Goal: Task Accomplishment & Management: Manage account settings

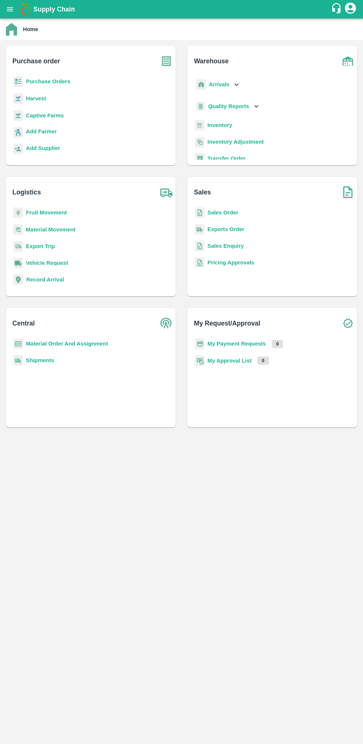
click at [229, 210] on b "Sales Order" at bounding box center [223, 213] width 31 height 6
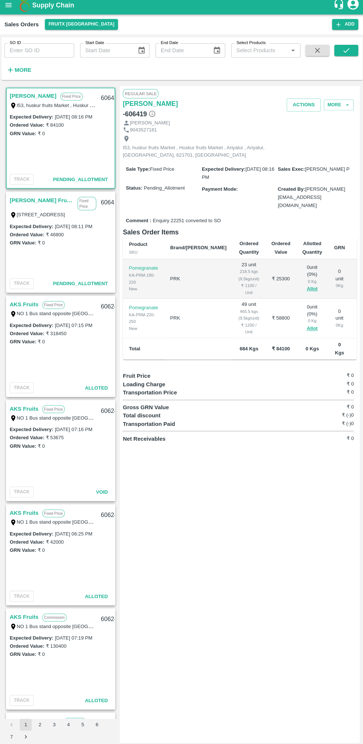
scroll to position [1, 0]
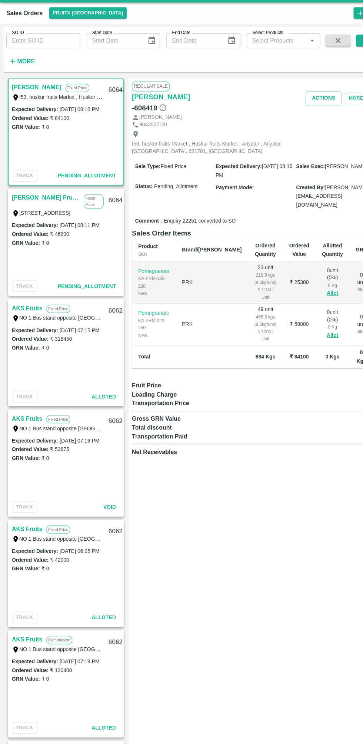
click at [40, 54] on input "SO ID" at bounding box center [40, 54] width 69 height 14
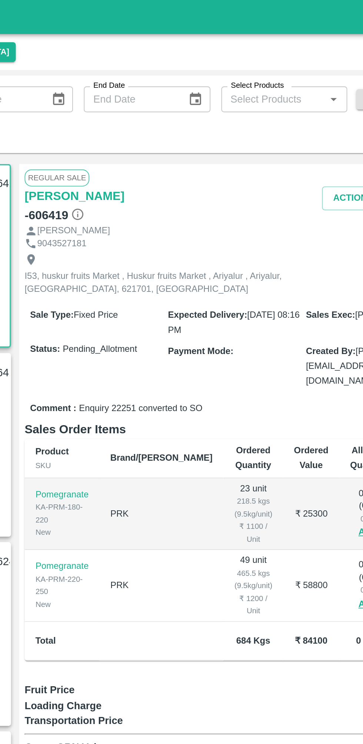
scroll to position [0, 0]
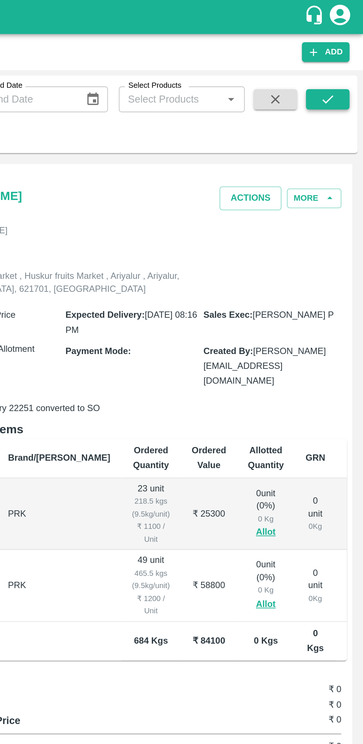
type input "606240"
click at [345, 53] on icon "submit" at bounding box center [344, 54] width 8 height 8
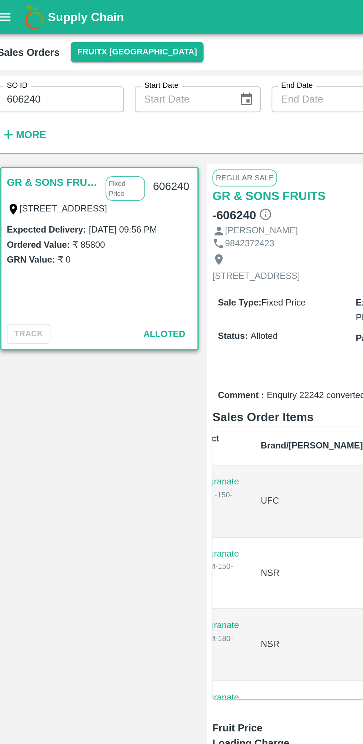
scroll to position [0, 48]
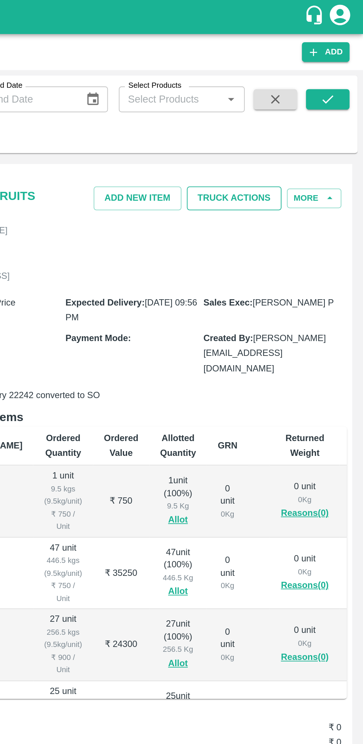
click at [306, 112] on button "Truck Actions" at bounding box center [293, 108] width 52 height 13
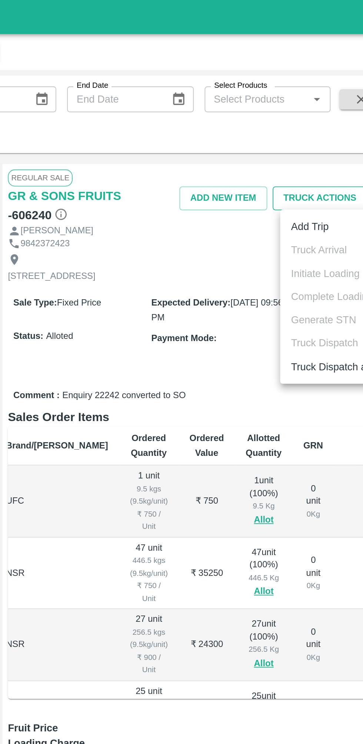
scroll to position [0, 0]
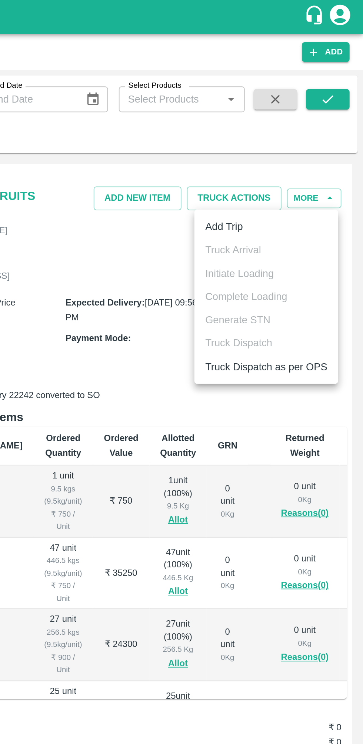
click at [308, 122] on li "Add Trip" at bounding box center [310, 123] width 78 height 13
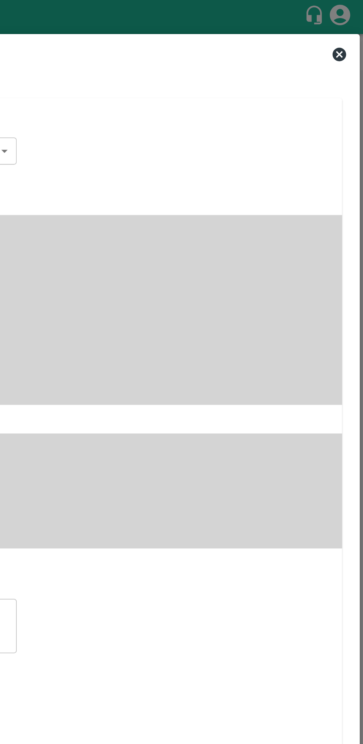
radio input "true"
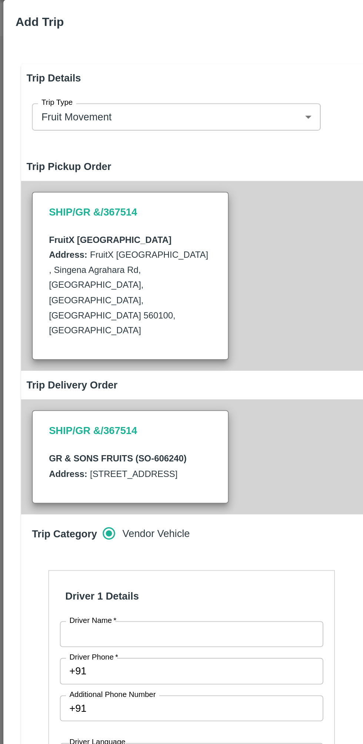
click at [93, 365] on input "Driver Name   *" at bounding box center [104, 364] width 143 height 14
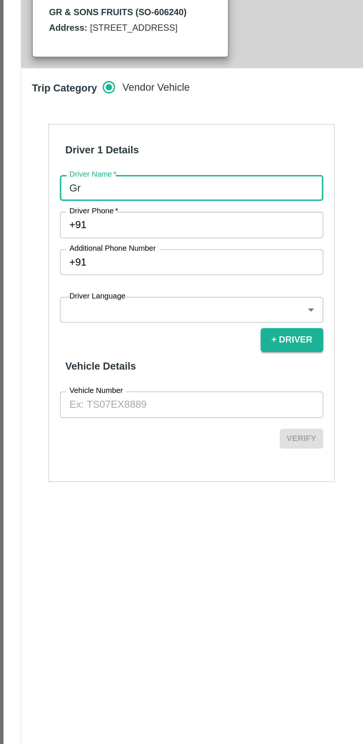
type input "GR & Sons"
click at [136, 385] on input "Driver Phone   *" at bounding box center [113, 384] width 126 height 14
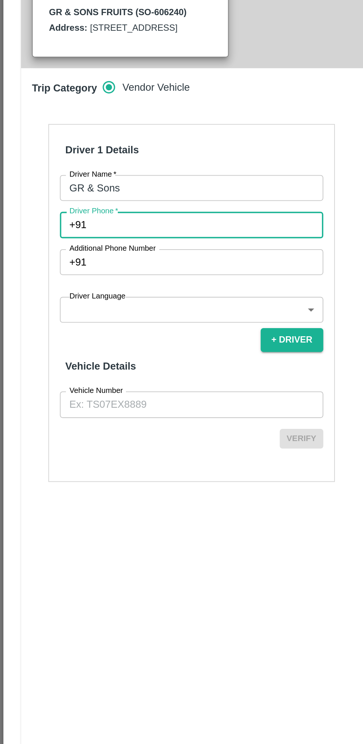
type input "7587943780"
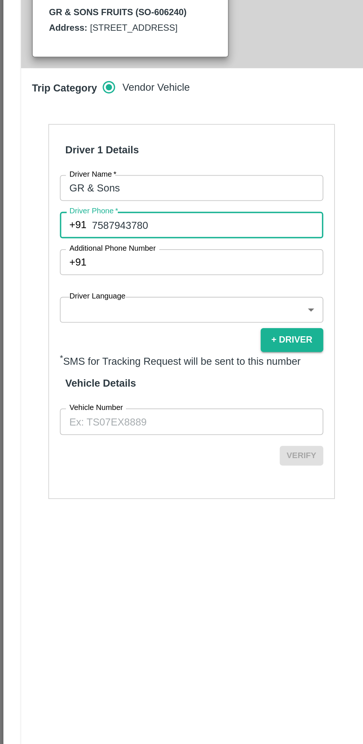
click at [127, 428] on body "Supply Chain Sales Orders FruitX Bangalore Add SO ID 606240 SO ID Start Date St…" at bounding box center [181, 372] width 363 height 744
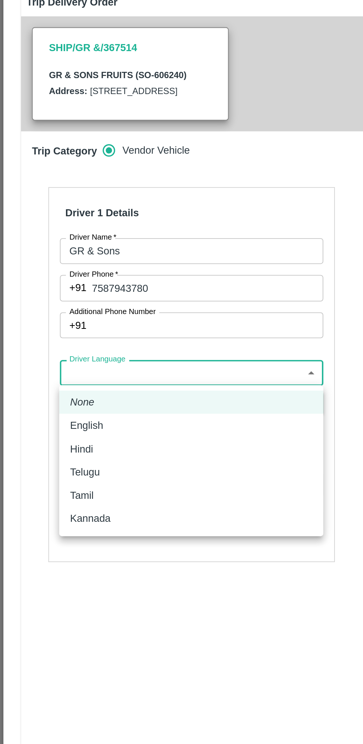
click at [77, 495] on div "Tamil" at bounding box center [104, 497] width 132 height 8
type input "ta"
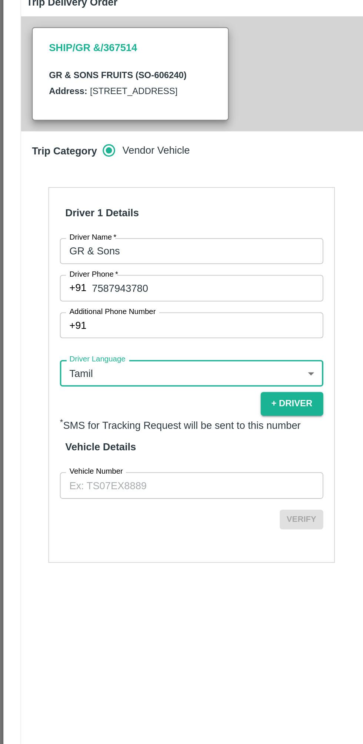
click at [101, 493] on input "Vehicle Number" at bounding box center [104, 491] width 143 height 14
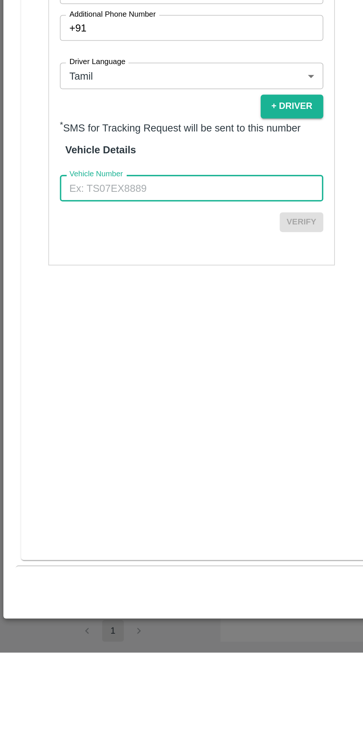
type input "TN06EY4587"
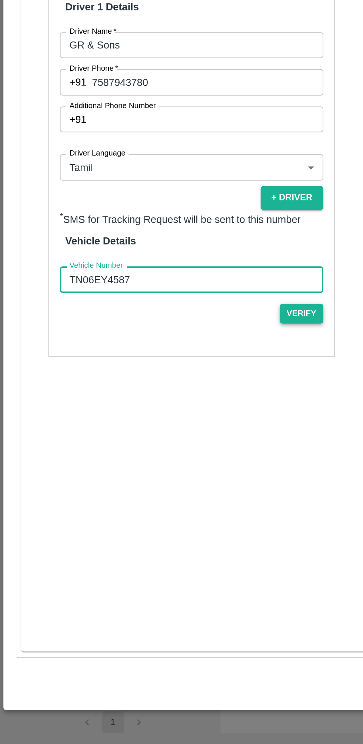
click at [164, 507] on button "Verify" at bounding box center [164, 510] width 24 height 11
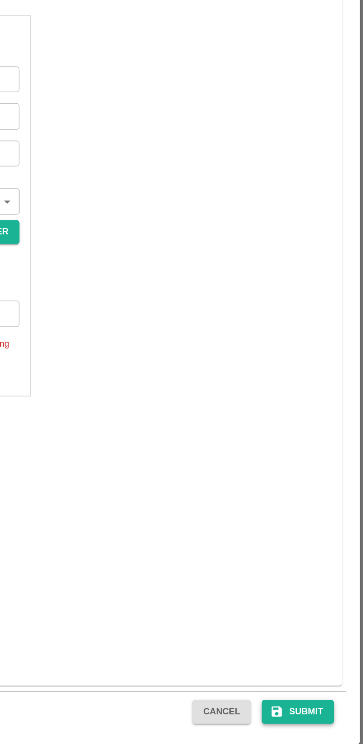
click at [335, 708] on button "Submit" at bounding box center [327, 708] width 39 height 13
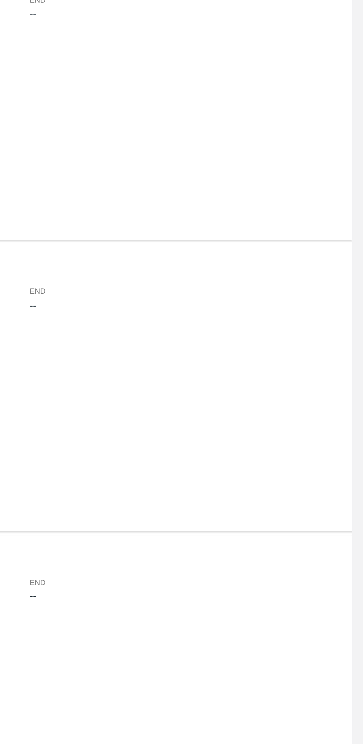
click at [242, 598] on div "Trip Details STN 0 Kgs" at bounding box center [182, 598] width 346 height 13
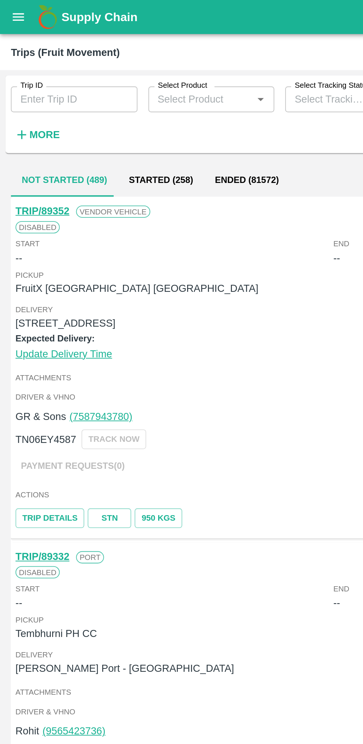
click at [8, 24] on div "Trips (Fruit Movement)" at bounding box center [35, 29] width 59 height 10
click at [9, 7] on icon "open drawer" at bounding box center [10, 9] width 6 height 4
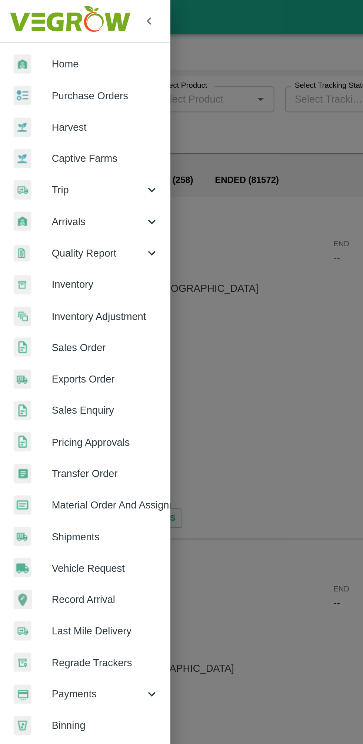
click at [60, 186] on span "Sales Order" at bounding box center [57, 189] width 59 height 8
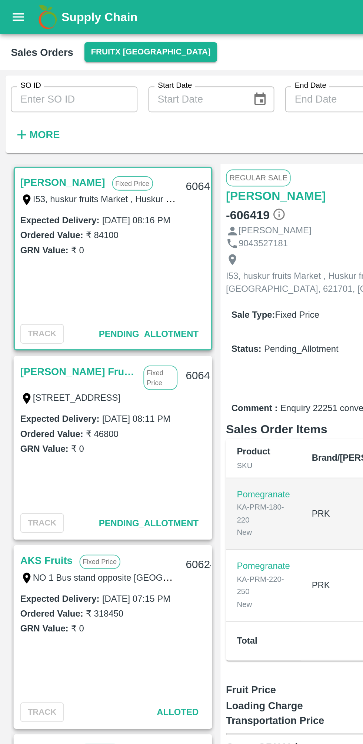
click at [49, 57] on input "SO ID" at bounding box center [40, 54] width 69 height 14
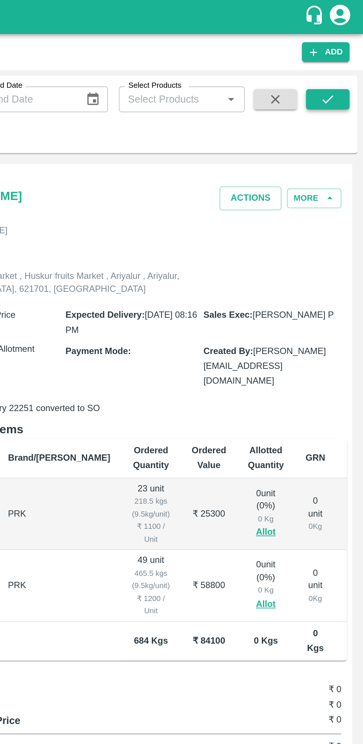
type input "606240"
click at [343, 55] on icon "submit" at bounding box center [344, 54] width 8 height 8
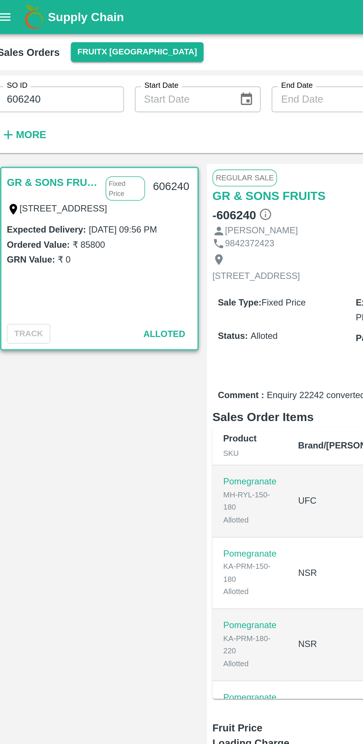
scroll to position [0, 48]
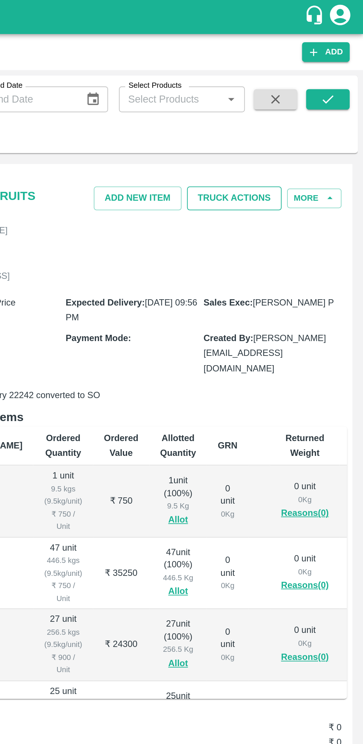
click at [313, 104] on button "Truck Actions" at bounding box center [293, 108] width 52 height 13
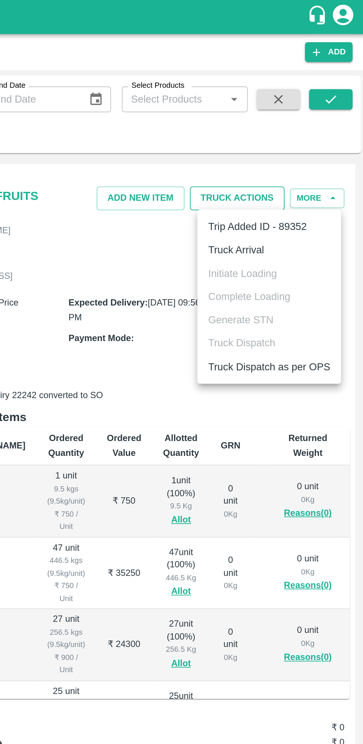
scroll to position [0, 0]
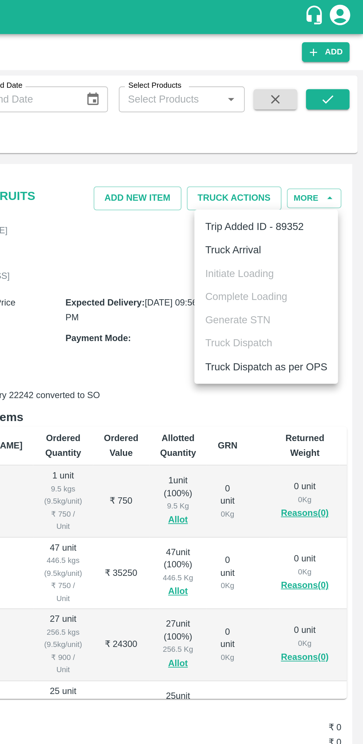
click at [317, 133] on li "Truck Arrival" at bounding box center [310, 136] width 78 height 13
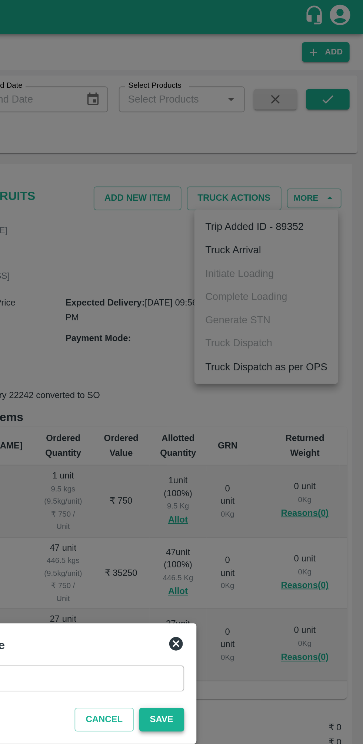
click at [256, 388] on button "Save" at bounding box center [253, 391] width 24 height 13
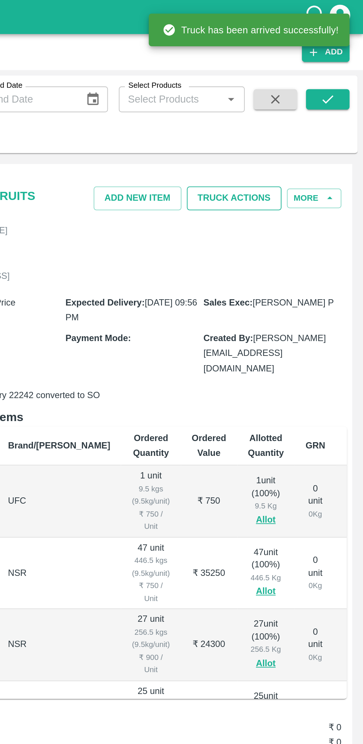
click at [304, 109] on button "Truck Actions" at bounding box center [293, 108] width 52 height 13
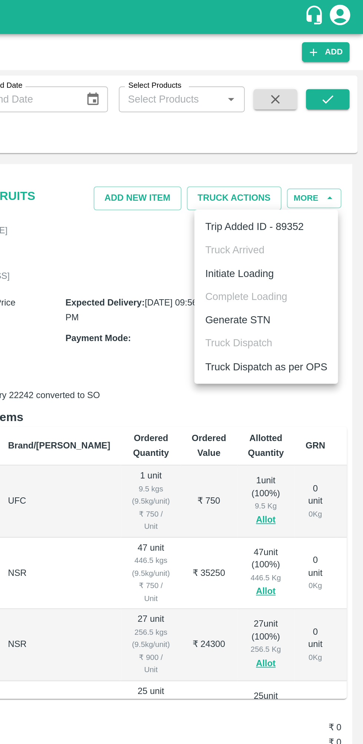
click at [317, 149] on li "Initiate Loading" at bounding box center [310, 149] width 78 height 13
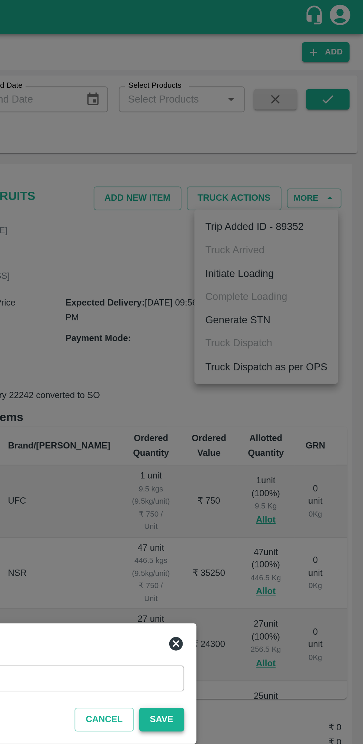
click at [258, 393] on button "Save" at bounding box center [253, 391] width 24 height 13
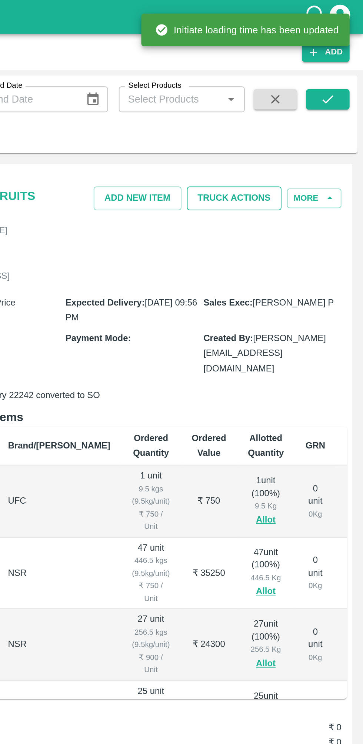
click at [309, 106] on button "Truck Actions" at bounding box center [293, 108] width 52 height 13
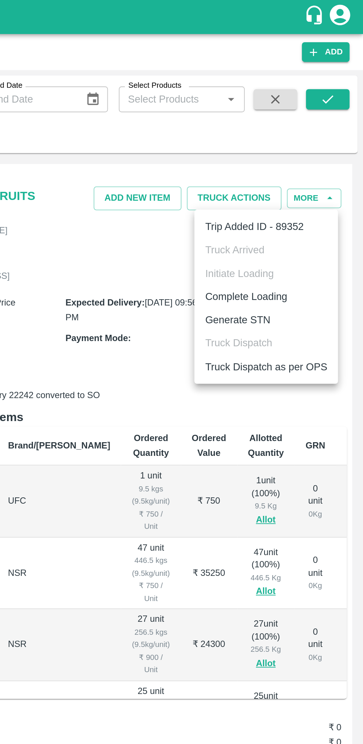
click at [319, 161] on li "Complete Loading" at bounding box center [310, 161] width 78 height 13
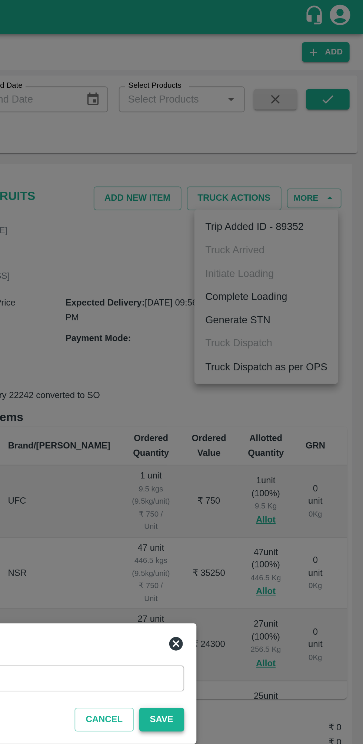
click at [252, 395] on button "Save" at bounding box center [253, 391] width 24 height 13
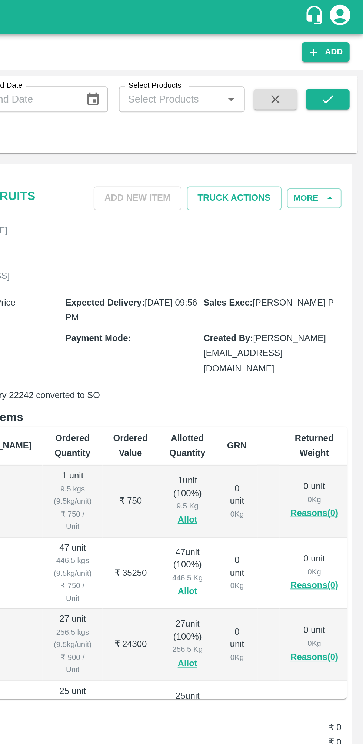
scroll to position [0, 48]
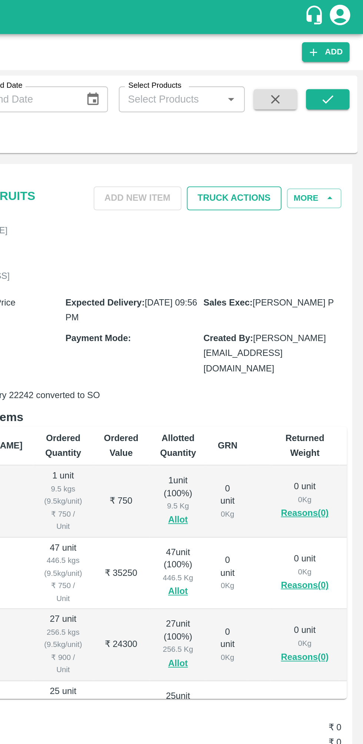
click at [305, 107] on button "Truck Actions" at bounding box center [293, 108] width 52 height 13
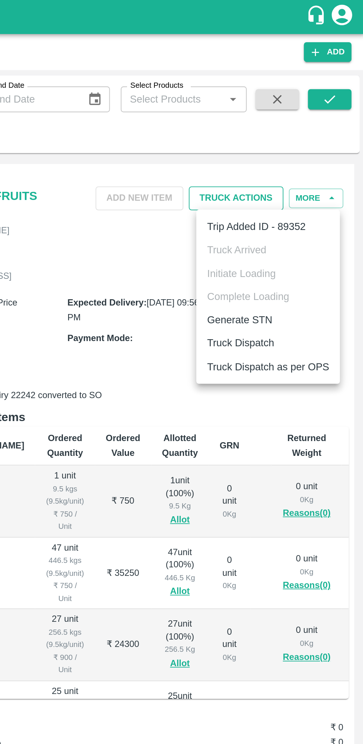
scroll to position [0, 0]
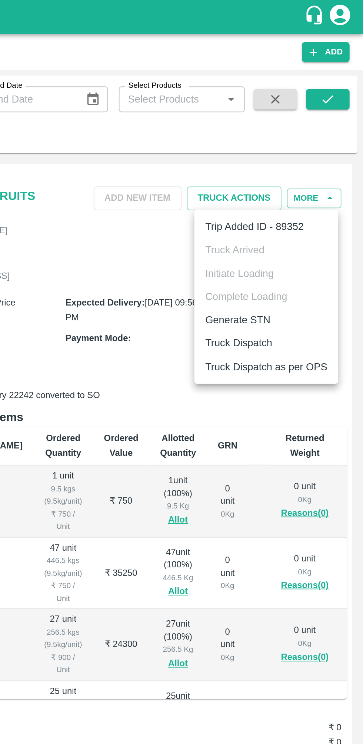
click at [312, 189] on li "Truck Dispatch" at bounding box center [310, 186] width 78 height 13
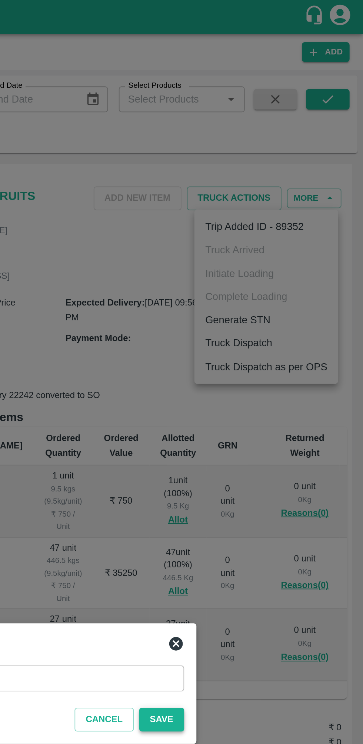
click at [256, 391] on button "Save" at bounding box center [253, 391] width 24 height 13
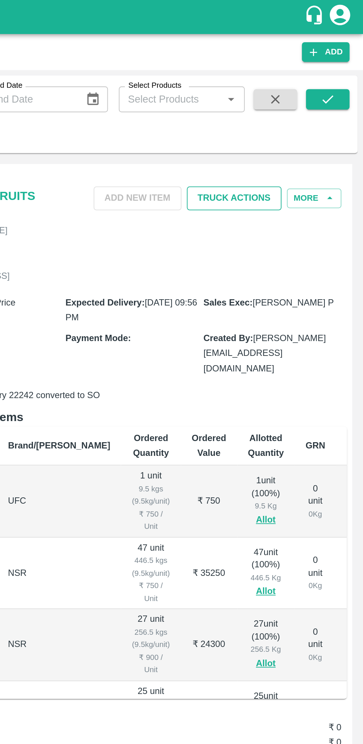
click at [302, 108] on button "Truck Actions" at bounding box center [293, 108] width 52 height 13
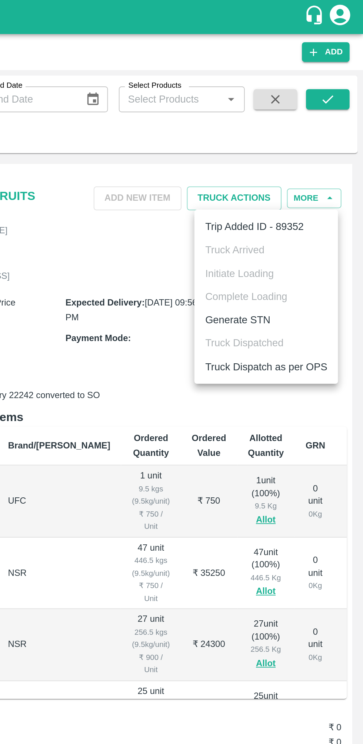
click at [322, 199] on li "Truck Dispatch as per OPS" at bounding box center [310, 199] width 78 height 13
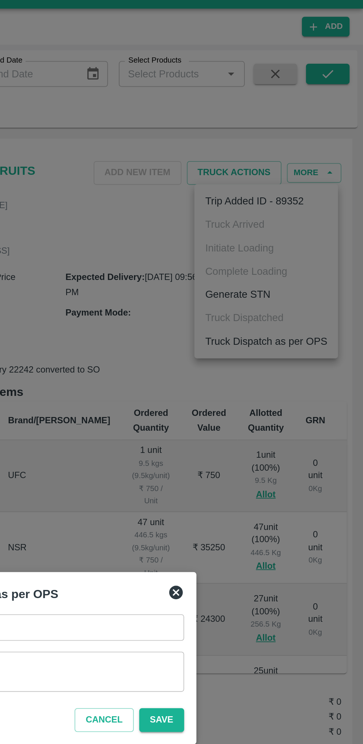
click at [245, 378] on textarea "Remarks   *" at bounding box center [182, 380] width 158 height 16
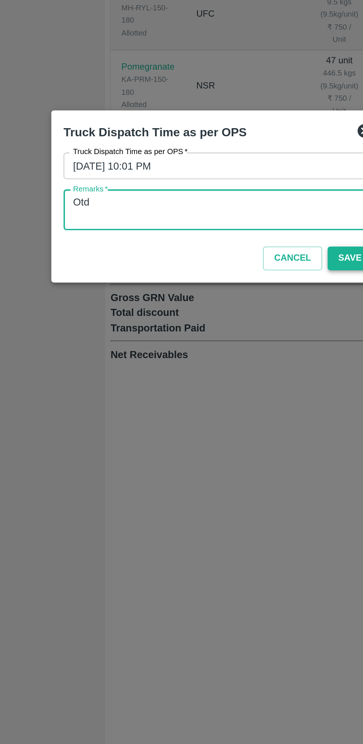
type textarea "Otd"
click at [249, 404] on button "Save" at bounding box center [253, 405] width 24 height 13
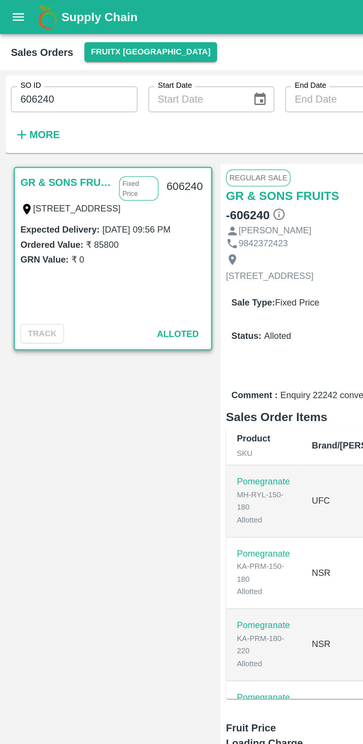
scroll to position [0, 48]
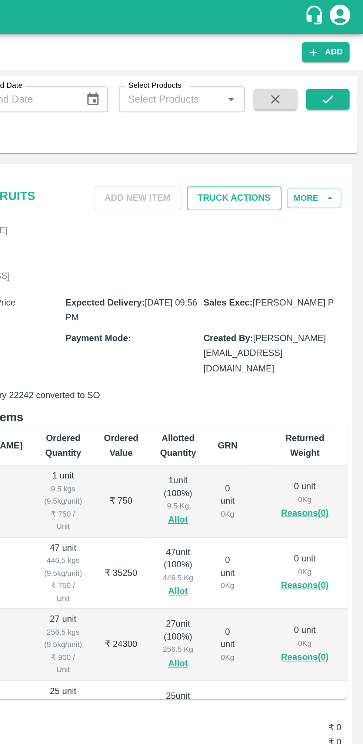
click at [309, 102] on button "Truck Actions" at bounding box center [293, 108] width 52 height 13
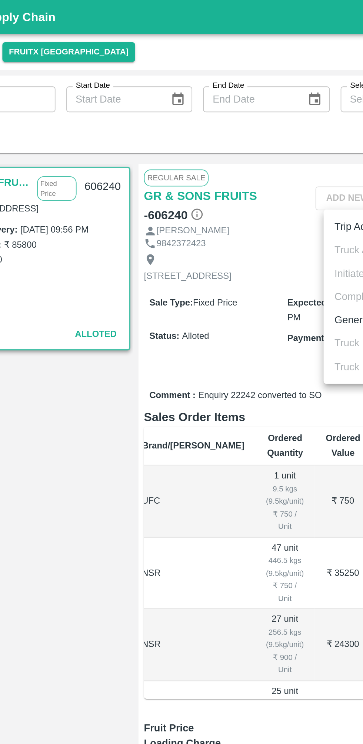
scroll to position [0, 0]
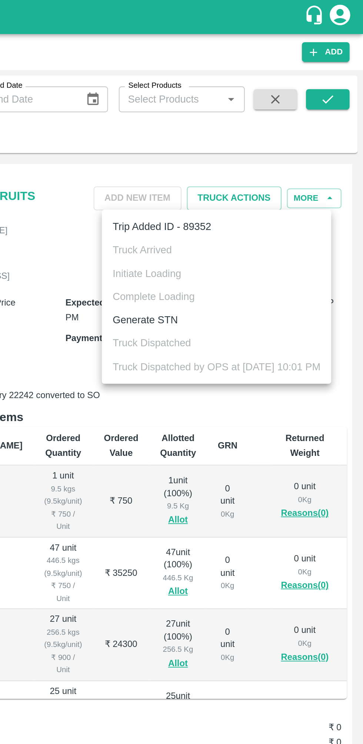
click at [268, 263] on div at bounding box center [181, 372] width 363 height 744
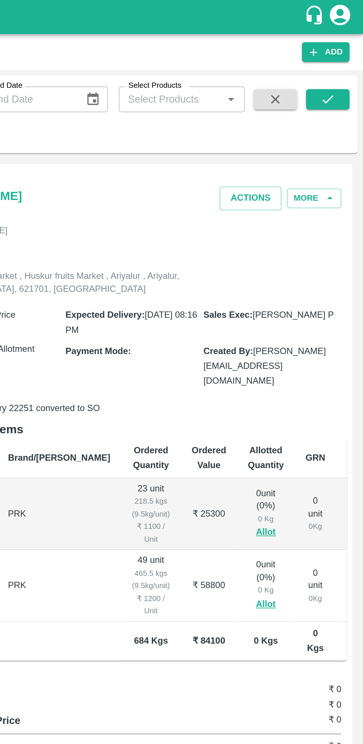
click at [322, 52] on button "button" at bounding box center [315, 54] width 24 height 11
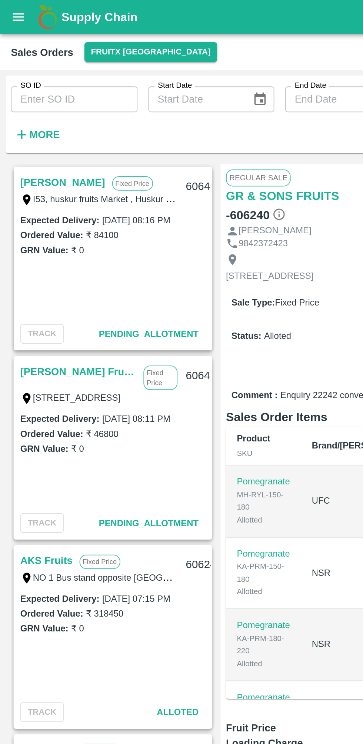
click at [33, 100] on link "[PERSON_NAME]" at bounding box center [34, 99] width 46 height 10
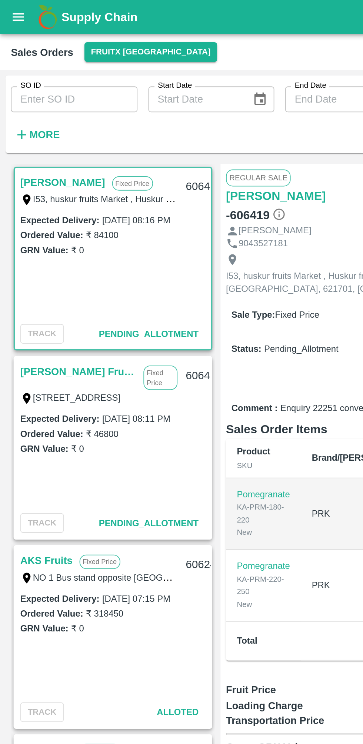
click at [66, 52] on input "SO ID" at bounding box center [40, 54] width 69 height 14
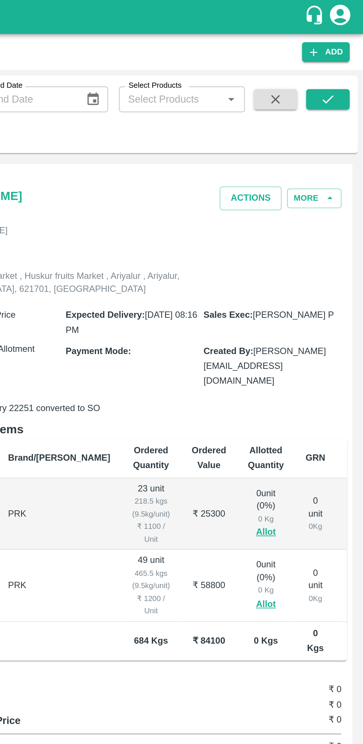
type input "606209"
click at [344, 56] on icon "submit" at bounding box center [344, 54] width 8 height 8
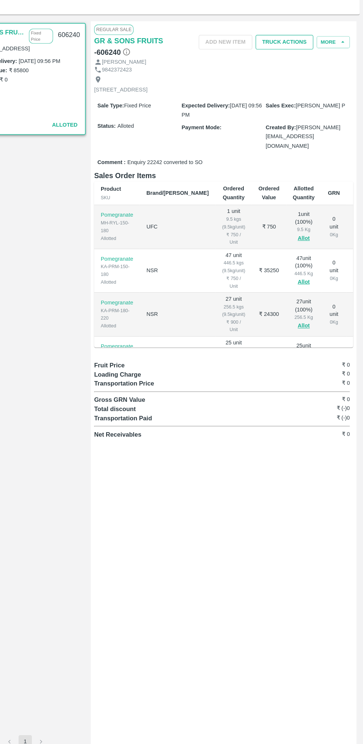
click at [302, 107] on button "Truck Actions" at bounding box center [293, 108] width 52 height 13
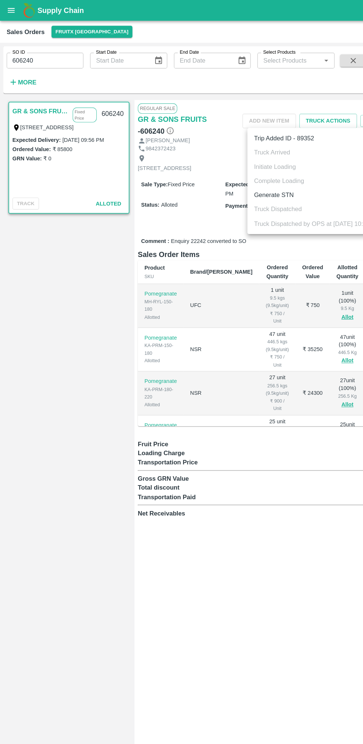
click at [50, 58] on div at bounding box center [181, 372] width 363 height 744
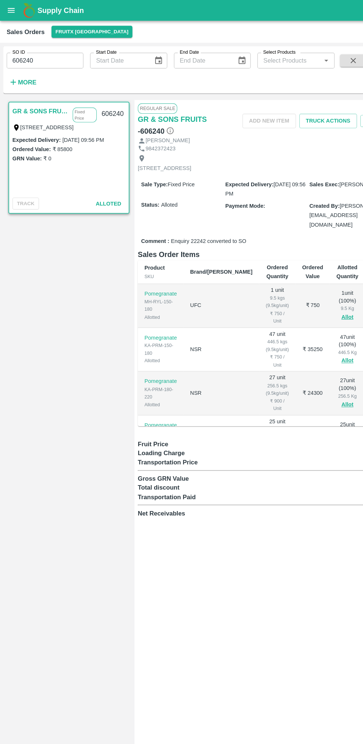
click at [54, 54] on input "606240" at bounding box center [40, 54] width 69 height 14
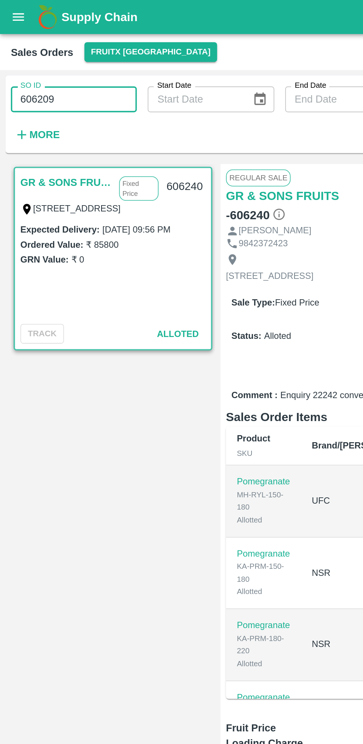
type input "606209"
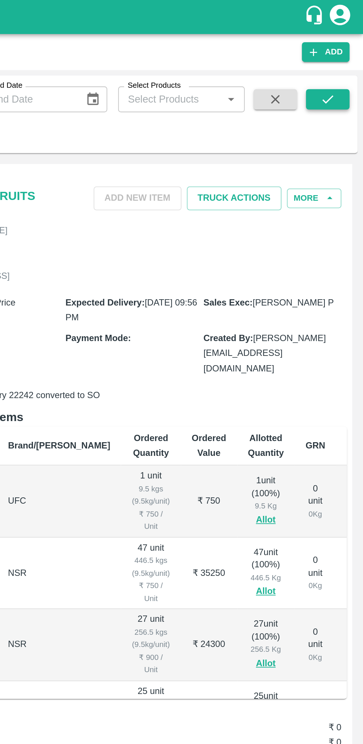
click at [344, 54] on icon "submit" at bounding box center [344, 54] width 8 height 8
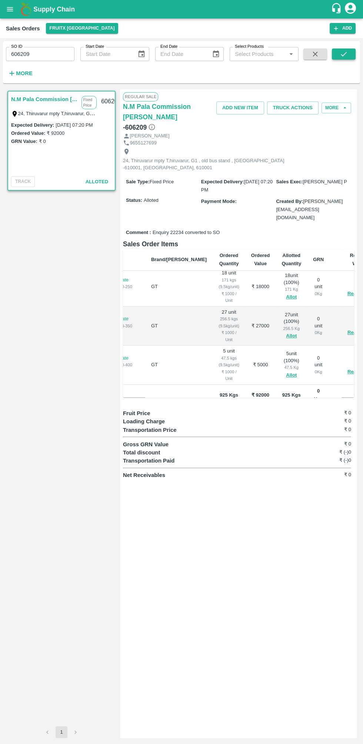
scroll to position [53, 29]
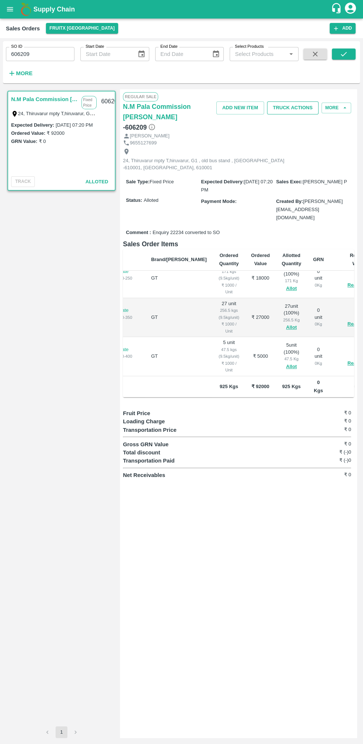
click at [302, 106] on button "Truck Actions" at bounding box center [293, 108] width 52 height 13
click at [318, 148] on li "Initiate Loading" at bounding box center [310, 149] width 78 height 13
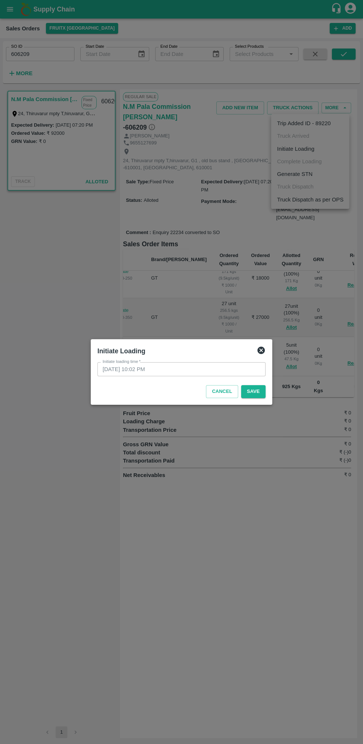
click at [266, 398] on div "Cancel Save" at bounding box center [181, 390] width 174 height 22
click at [255, 395] on button "Save" at bounding box center [253, 391] width 24 height 13
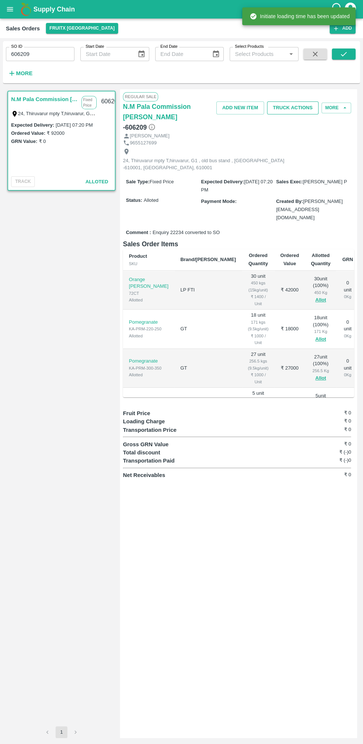
click at [301, 107] on button "Truck Actions" at bounding box center [293, 108] width 52 height 13
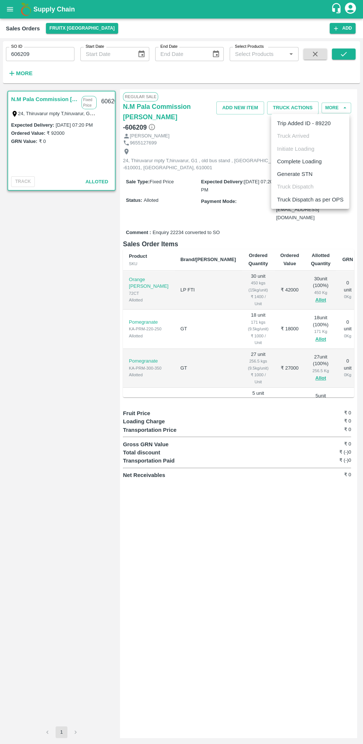
click at [322, 158] on li "Complete Loading" at bounding box center [310, 161] width 78 height 13
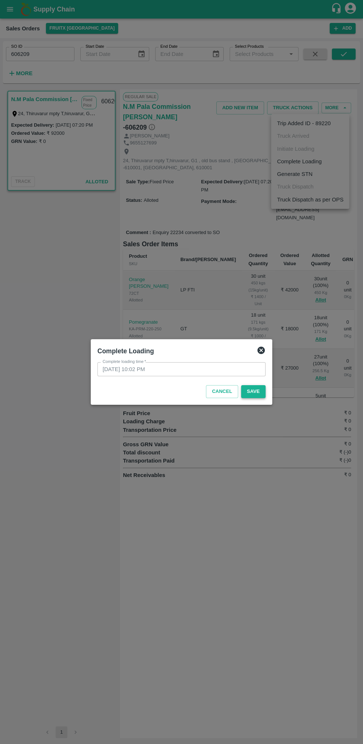
click at [264, 398] on button "Save" at bounding box center [253, 391] width 24 height 13
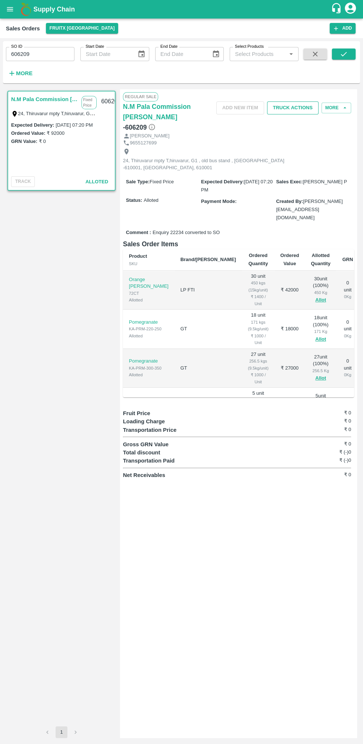
click at [300, 110] on button "Truck Actions" at bounding box center [293, 108] width 52 height 13
click at [307, 187] on li "Truck Dispatch" at bounding box center [310, 186] width 78 height 13
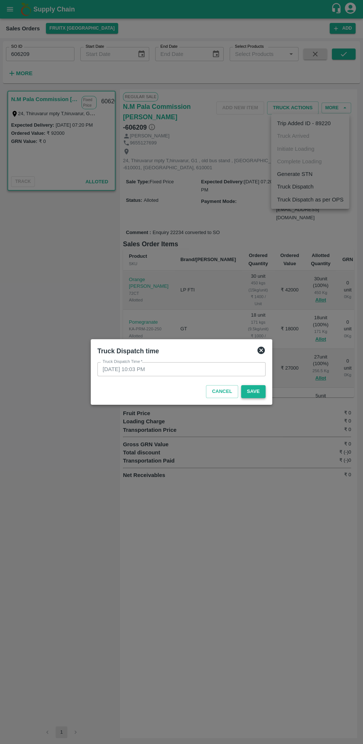
click at [253, 392] on button "Save" at bounding box center [253, 391] width 24 height 13
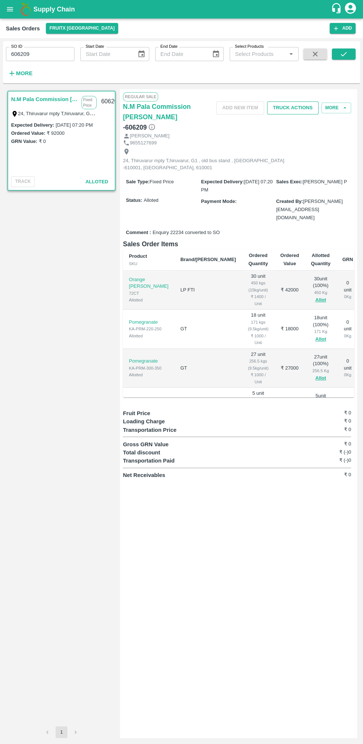
click at [296, 108] on button "Truck Actions" at bounding box center [293, 108] width 52 height 13
click at [311, 198] on li "Truck Dispatch as per OPS" at bounding box center [310, 199] width 78 height 13
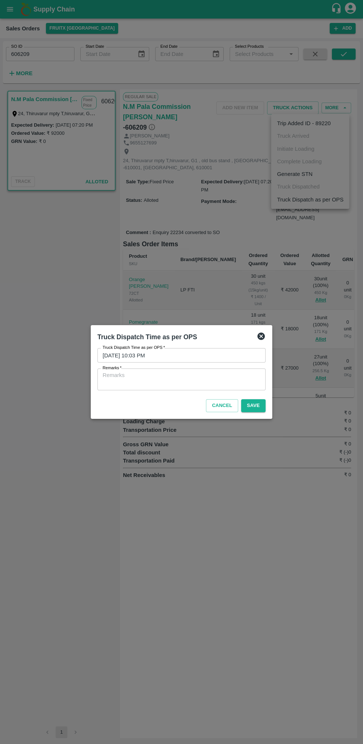
click at [226, 377] on textarea "Remarks   *" at bounding box center [182, 380] width 158 height 16
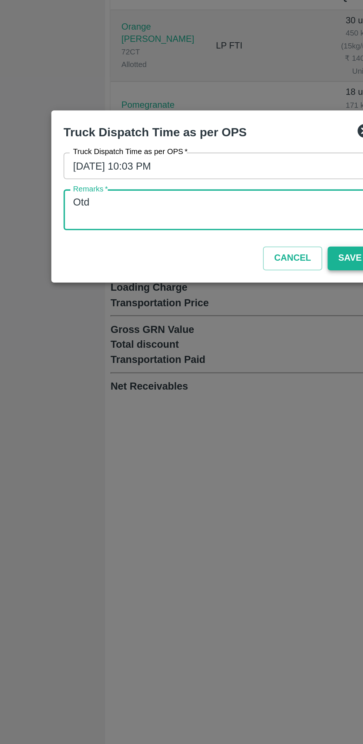
type textarea "Otd"
click at [251, 402] on button "Save" at bounding box center [253, 405] width 24 height 13
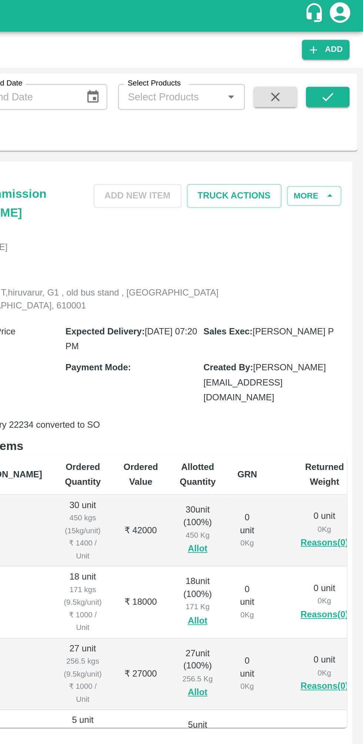
scroll to position [0, 0]
click at [315, 54] on icon "button" at bounding box center [315, 54] width 5 height 5
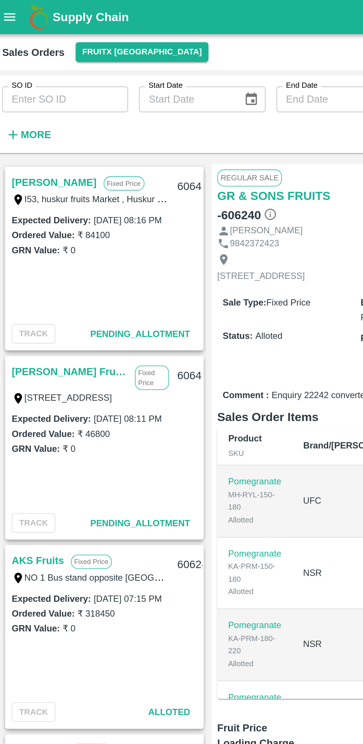
click at [34, 99] on link "[PERSON_NAME]" at bounding box center [34, 99] width 46 height 10
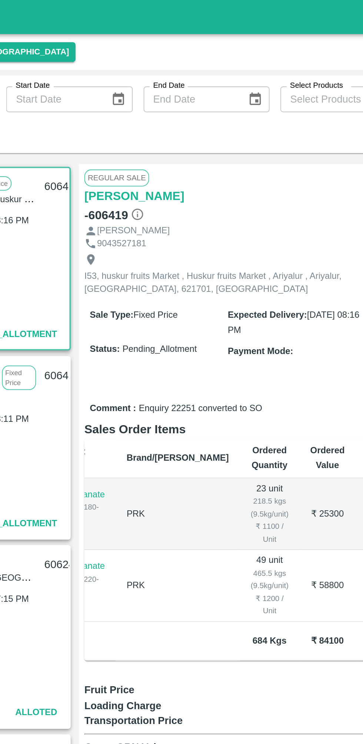
scroll to position [0, 46]
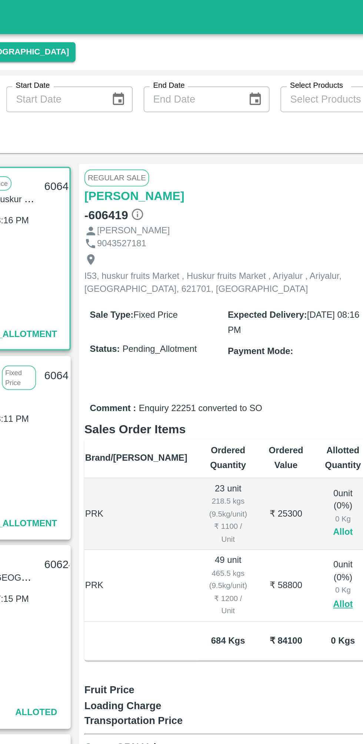
click at [258, 286] on button "Allot" at bounding box center [263, 290] width 11 height 9
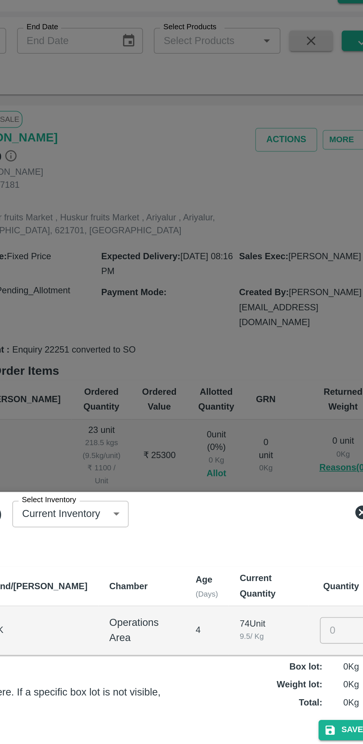
scroll to position [0, 0]
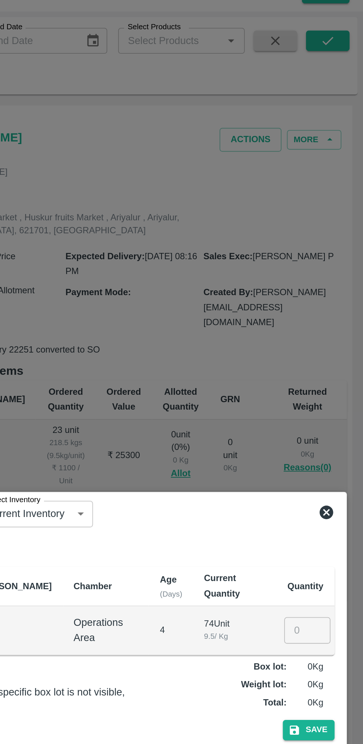
click at [330, 376] on input "number" at bounding box center [332, 375] width 25 height 14
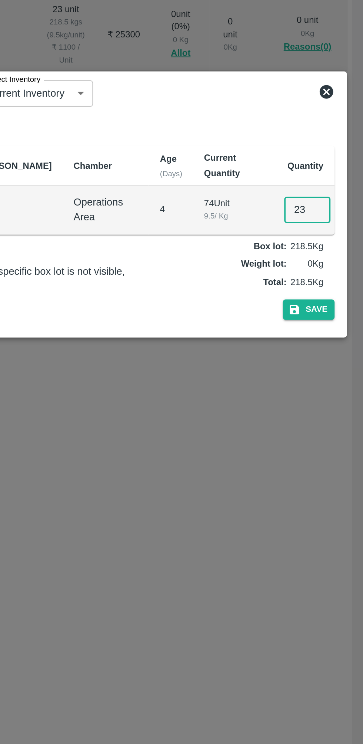
type input "23"
click at [334, 427] on button "Save" at bounding box center [333, 429] width 28 height 11
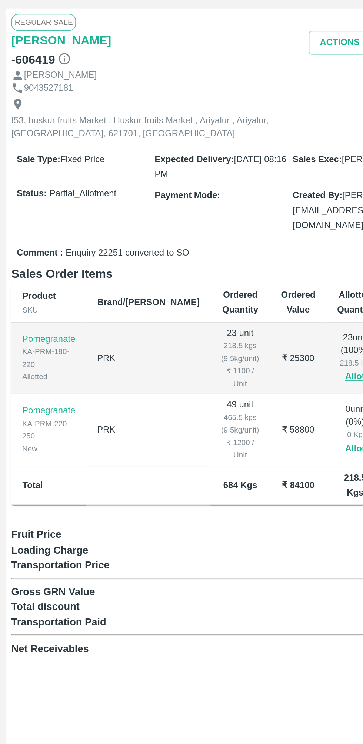
click at [305, 325] on button "Allot" at bounding box center [310, 329] width 11 height 9
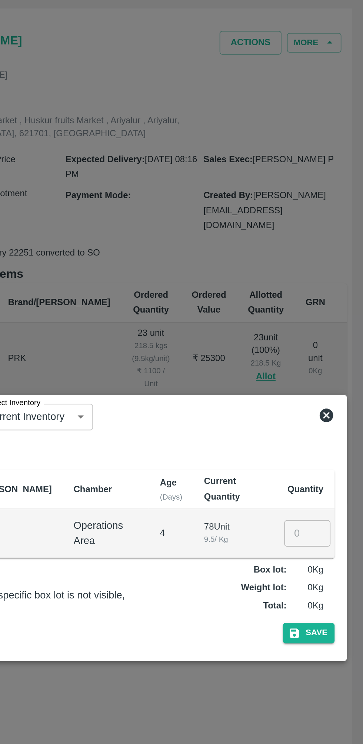
click at [329, 374] on input "number" at bounding box center [332, 375] width 25 height 14
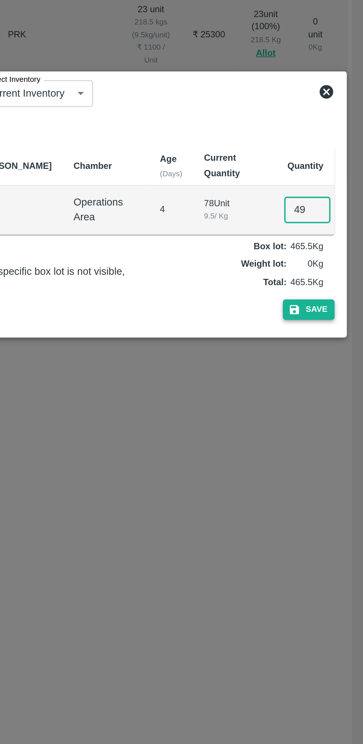
type input "49"
click at [342, 428] on button "Save" at bounding box center [333, 429] width 28 height 11
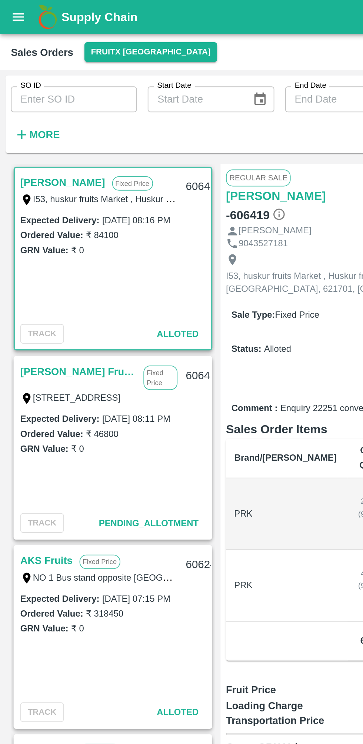
scroll to position [0, 46]
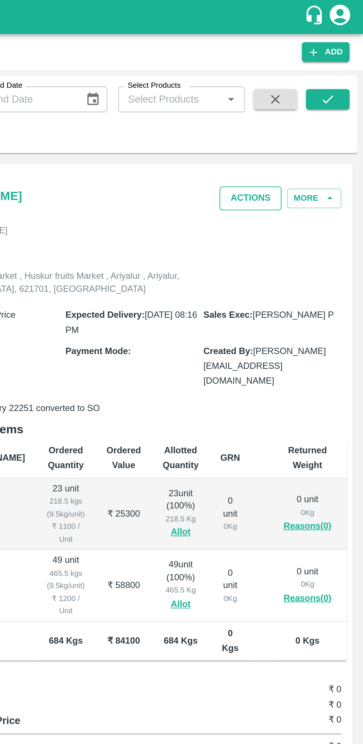
click at [302, 114] on button "Actions" at bounding box center [302, 108] width 34 height 13
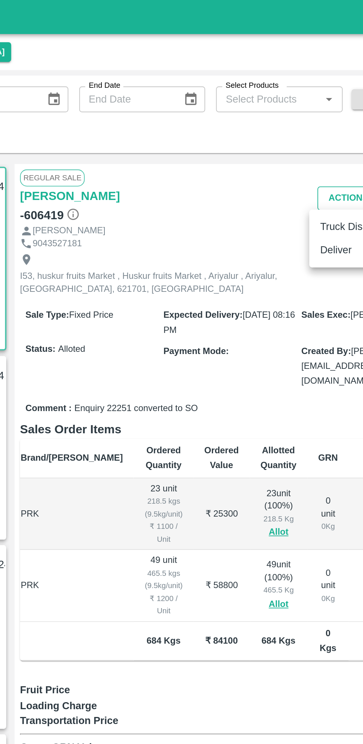
scroll to position [0, 0]
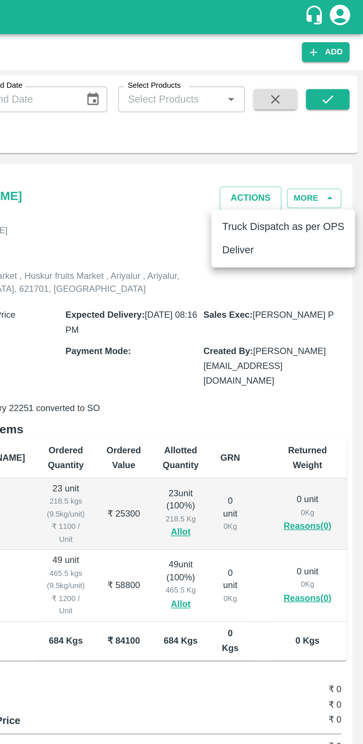
click at [305, 144] on ul "Truck Dispatch as per OPS Deliver" at bounding box center [320, 129] width 78 height 31
click at [305, 142] on li "Deliver" at bounding box center [320, 136] width 78 height 13
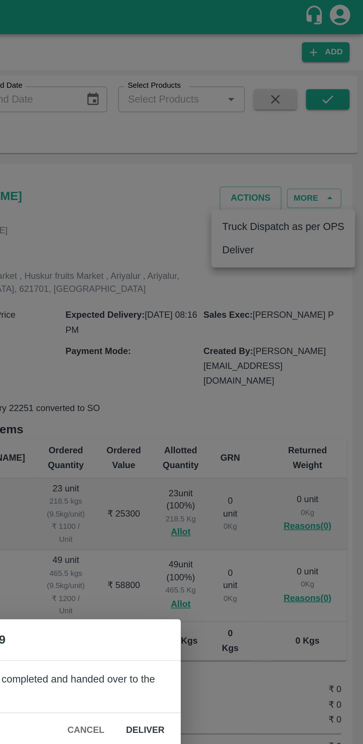
click at [252, 396] on button "Deliver" at bounding box center [244, 397] width 33 height 13
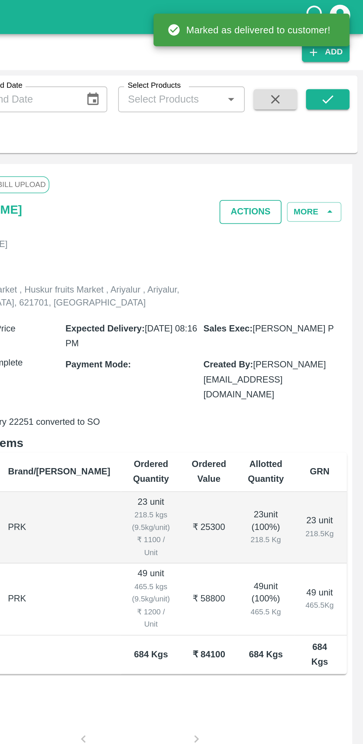
click at [305, 115] on button "Actions" at bounding box center [302, 115] width 34 height 13
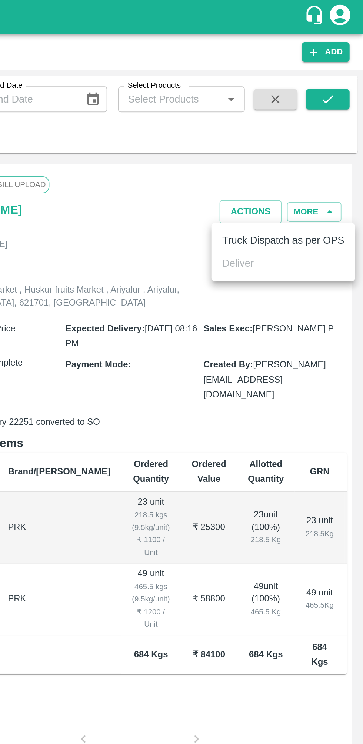
click at [321, 131] on li "Truck Dispatch as per OPS" at bounding box center [320, 131] width 78 height 13
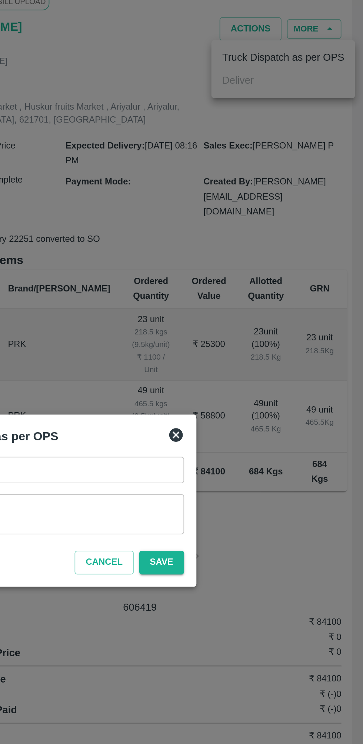
click at [242, 379] on textarea "Remarks   *" at bounding box center [182, 380] width 158 height 16
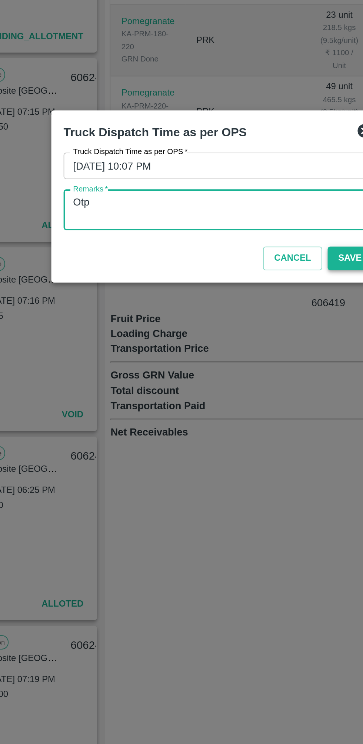
type textarea "Otp"
click at [250, 406] on button "Save" at bounding box center [253, 405] width 24 height 13
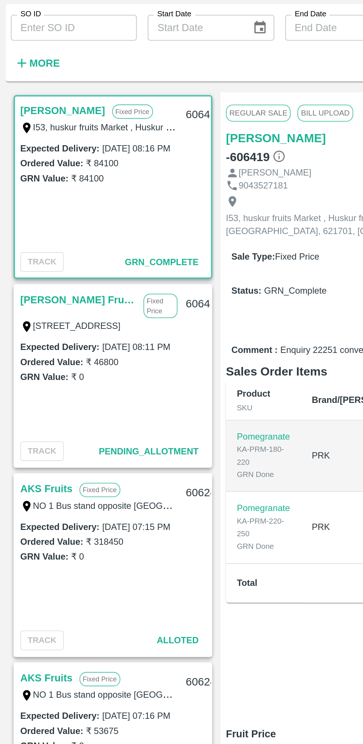
click at [47, 200] on link "[PERSON_NAME] Fruits Shop" at bounding box center [42, 203] width 63 height 10
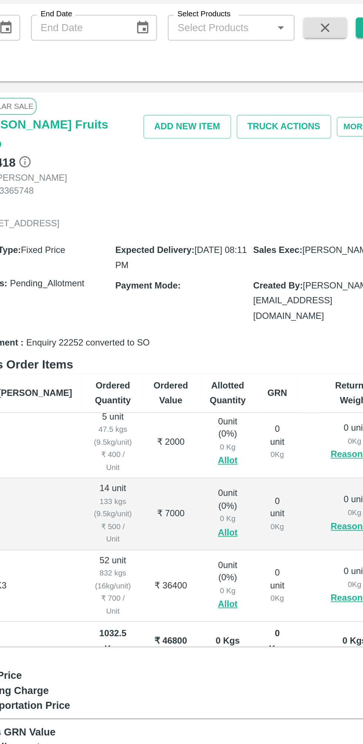
scroll to position [0, 48]
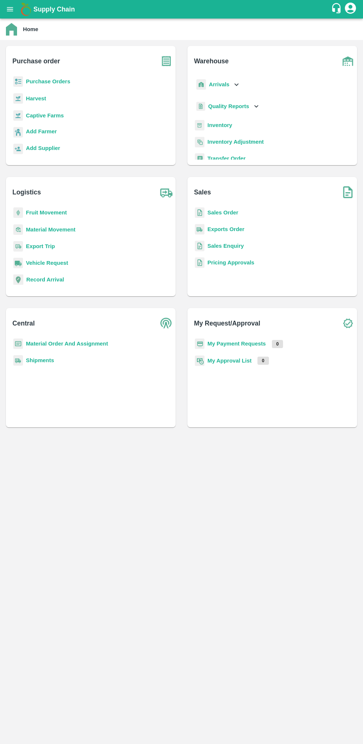
click at [233, 213] on b "Sales Order" at bounding box center [223, 213] width 31 height 6
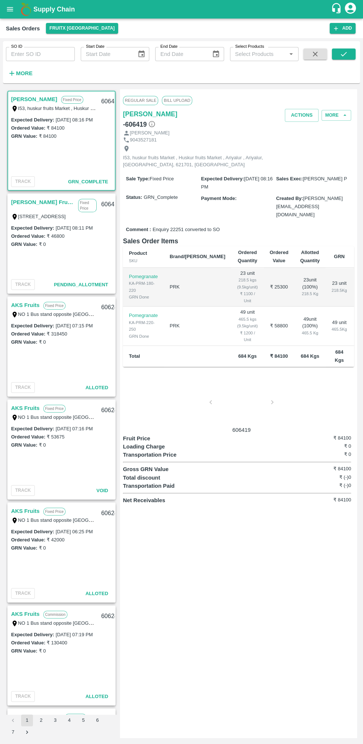
click at [53, 54] on input "SO ID" at bounding box center [40, 54] width 69 height 14
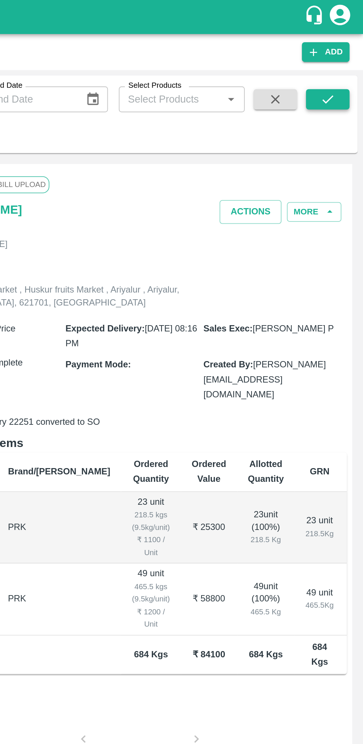
type input "606239"
click at [345, 59] on button "submit" at bounding box center [344, 54] width 24 height 11
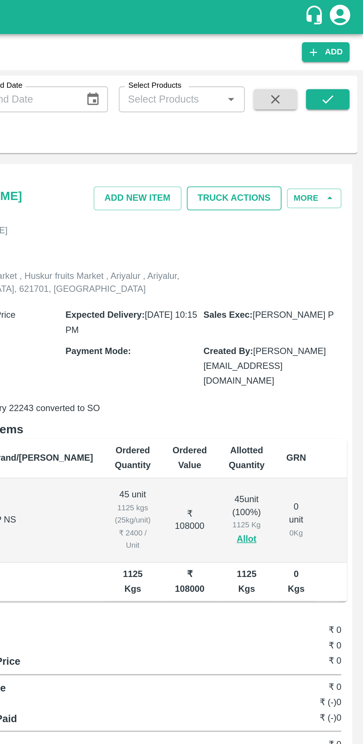
click at [302, 105] on button "Truck Actions" at bounding box center [293, 108] width 52 height 13
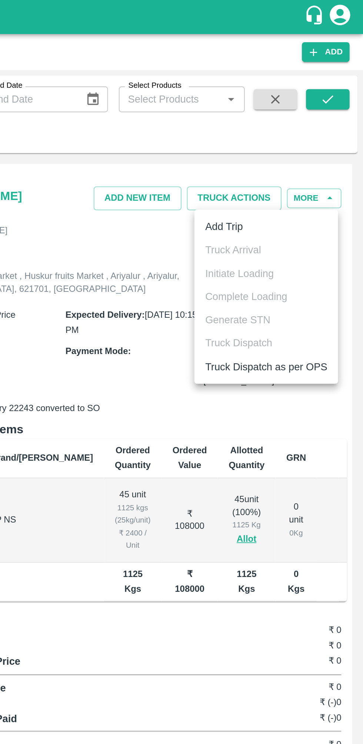
click at [308, 116] on ul "Add Trip Truck Arrival Initiate Loading Complete Loading Generate STN Truck Dis…" at bounding box center [310, 161] width 78 height 95
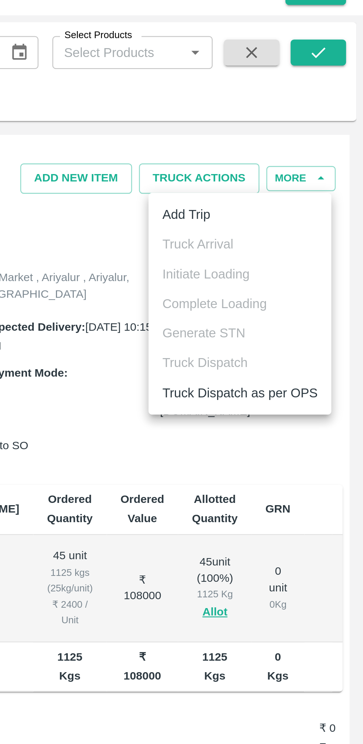
click at [300, 124] on li "Add Trip" at bounding box center [310, 123] width 78 height 13
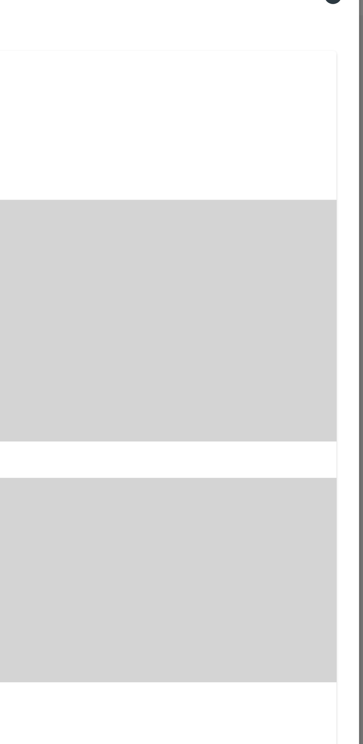
radio input "true"
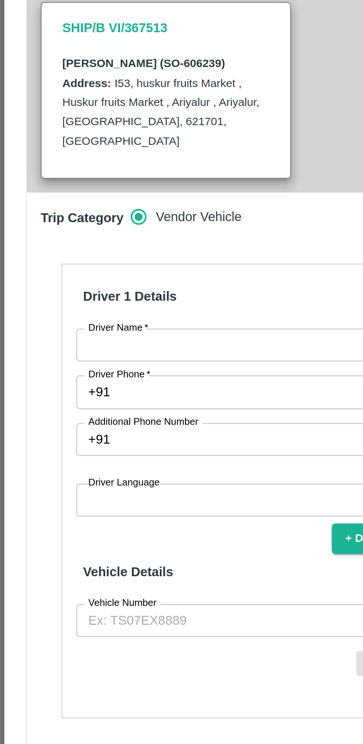
click at [112, 382] on input "Driver Name   *" at bounding box center [104, 389] width 143 height 14
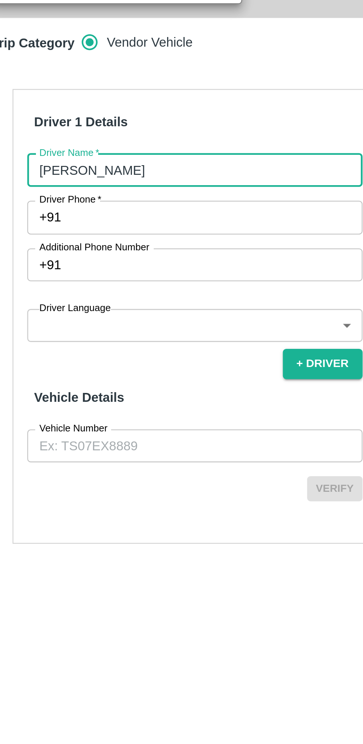
type input "Vijay"
click at [128, 402] on input "Driver Phone   *" at bounding box center [113, 409] width 126 height 14
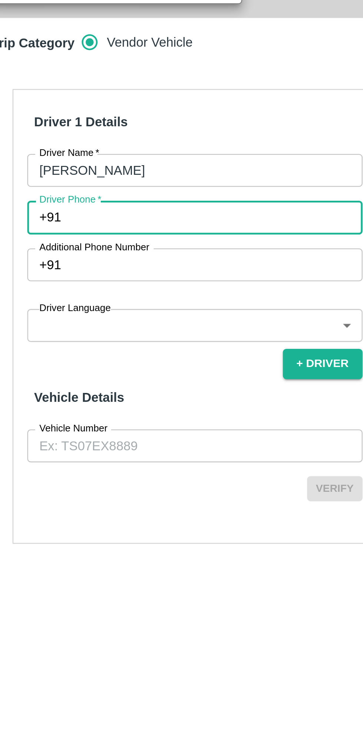
type input "6578934562"
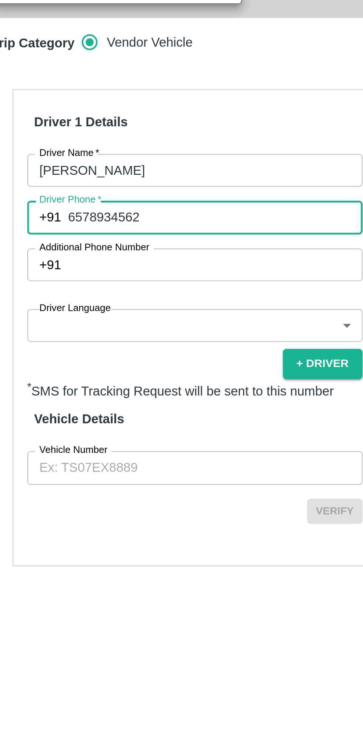
click at [117, 419] on body "Supply Chain Sales Orders FruitX Bangalore Add SO ID 606239 SO ID Start Date St…" at bounding box center [181, 372] width 363 height 744
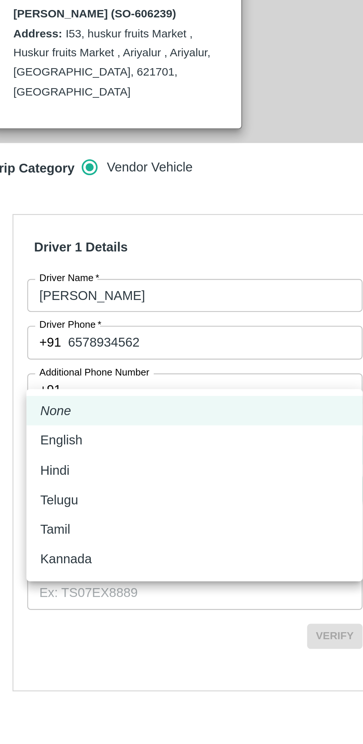
click at [87, 492] on div "Tamil" at bounding box center [104, 489] width 132 height 8
type input "ta"
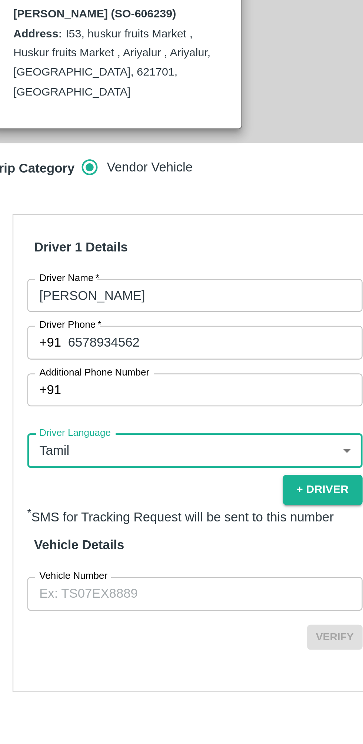
click at [102, 509] on input "Vehicle Number" at bounding box center [104, 516] width 143 height 14
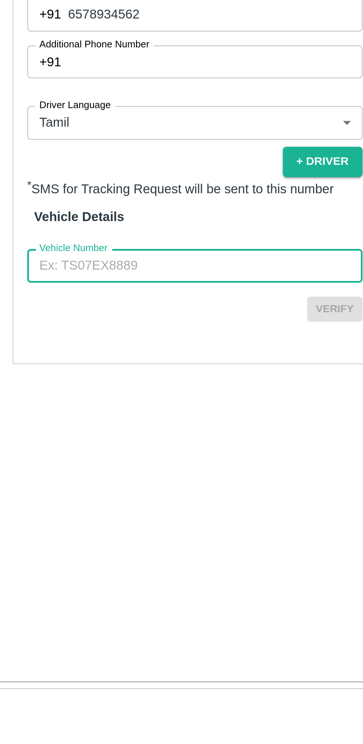
type input "TN02ER5401"
click at [163, 530] on button "Verify" at bounding box center [164, 535] width 24 height 11
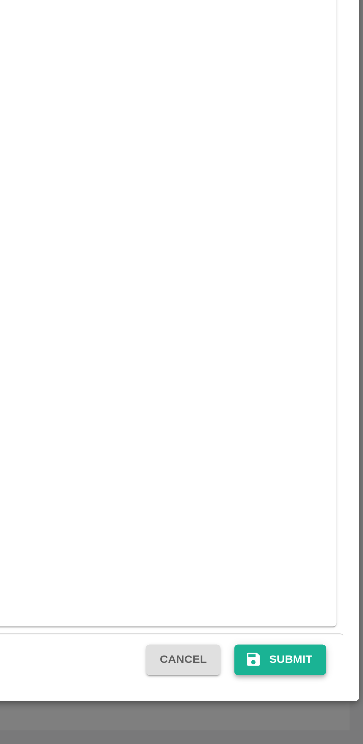
click at [329, 706] on button "Submit" at bounding box center [327, 708] width 39 height 13
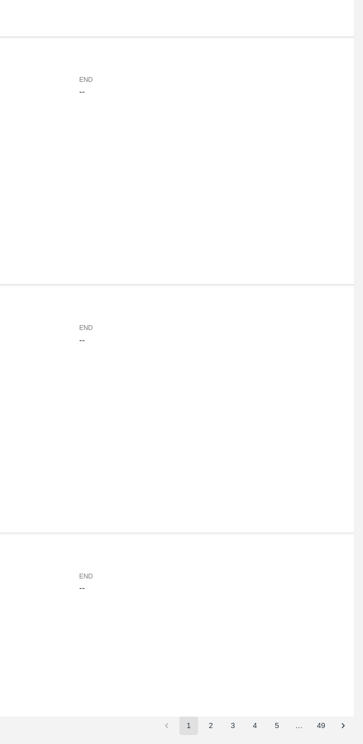
scroll to position [1, 0]
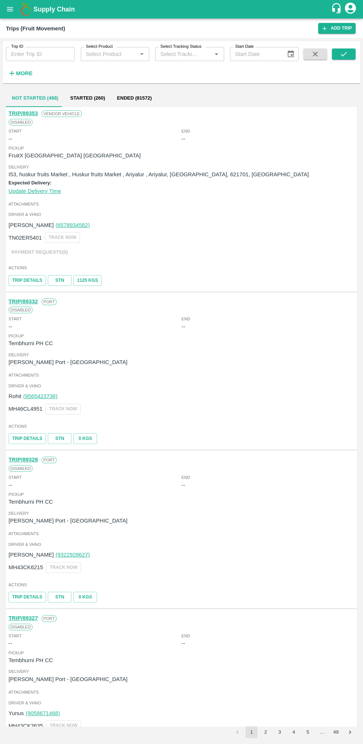
click at [11, 9] on icon "open drawer" at bounding box center [10, 9] width 8 height 8
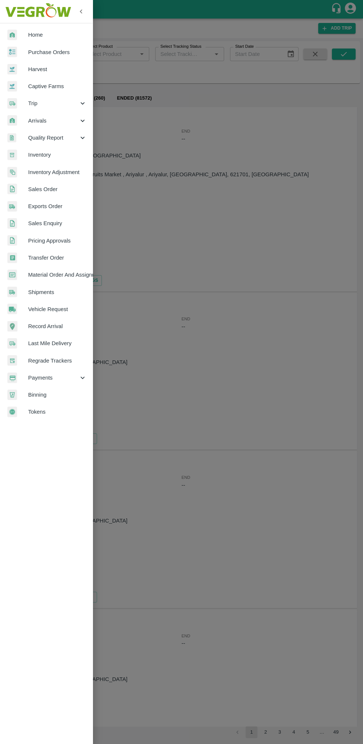
click at [68, 189] on span "Sales Order" at bounding box center [57, 189] width 59 height 8
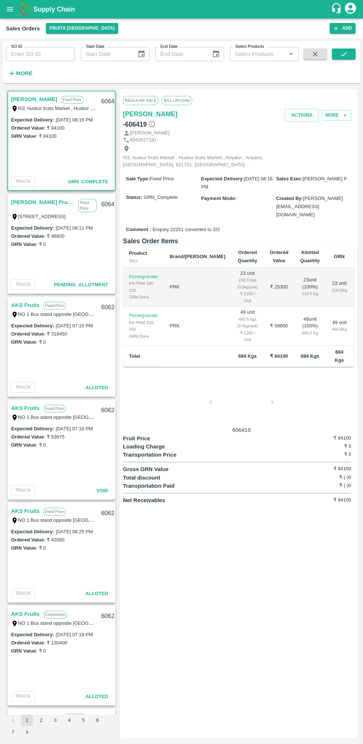
click at [58, 54] on input "SO ID" at bounding box center [40, 54] width 69 height 14
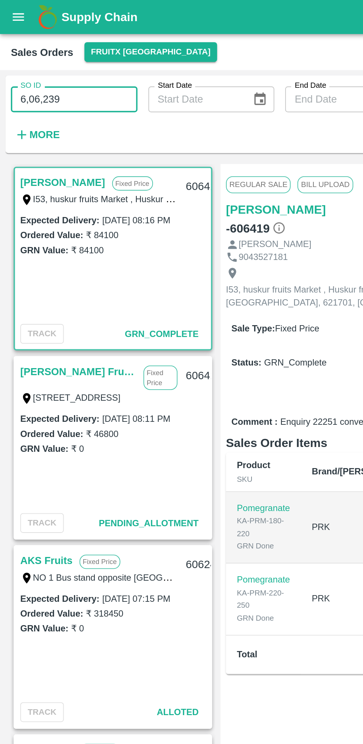
click at [23, 51] on input "6,06,239" at bounding box center [40, 54] width 69 height 14
click at [16, 53] on input "6,06239" at bounding box center [40, 54] width 69 height 14
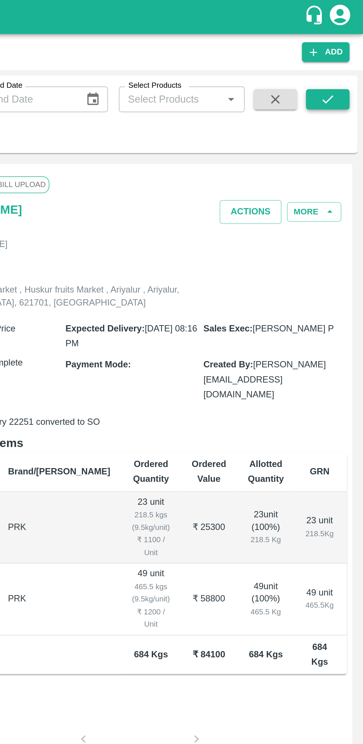
type input "606239"
click at [344, 54] on icon "submit" at bounding box center [344, 54] width 8 height 8
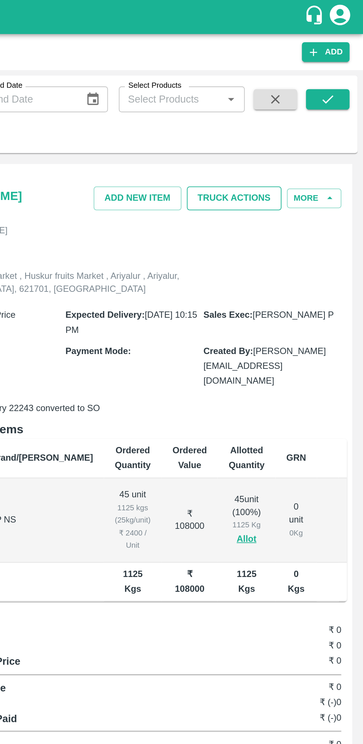
click at [299, 113] on button "Truck Actions" at bounding box center [293, 108] width 52 height 13
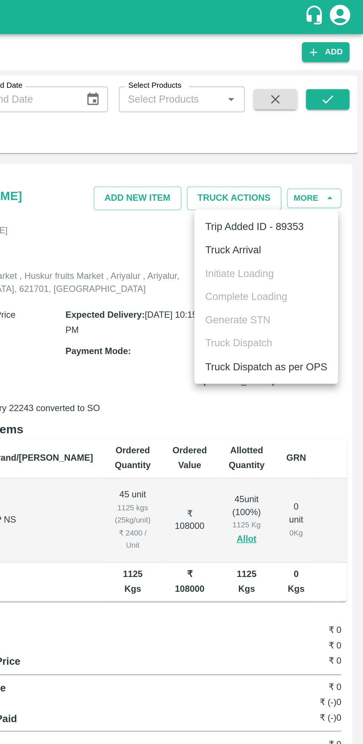
click at [318, 137] on li "Truck Arrival" at bounding box center [310, 136] width 78 height 13
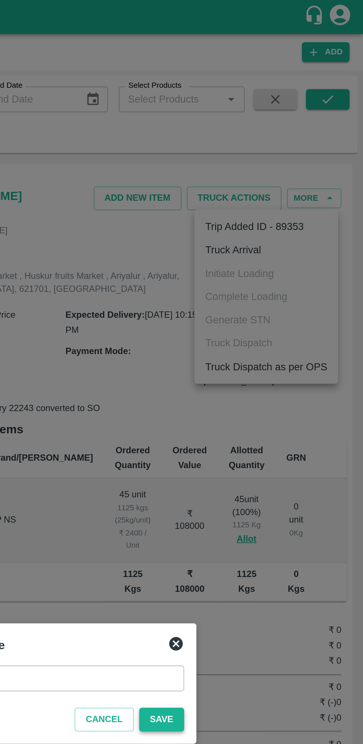
click at [263, 392] on button "Save" at bounding box center [253, 391] width 24 height 13
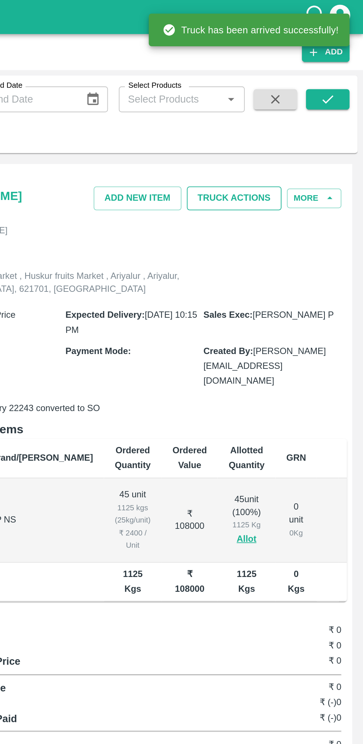
click at [306, 108] on button "Truck Actions" at bounding box center [293, 108] width 52 height 13
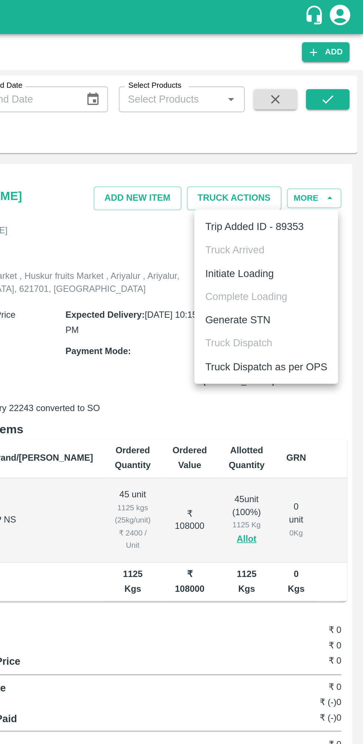
click at [312, 150] on li "Initiate Loading" at bounding box center [310, 149] width 78 height 13
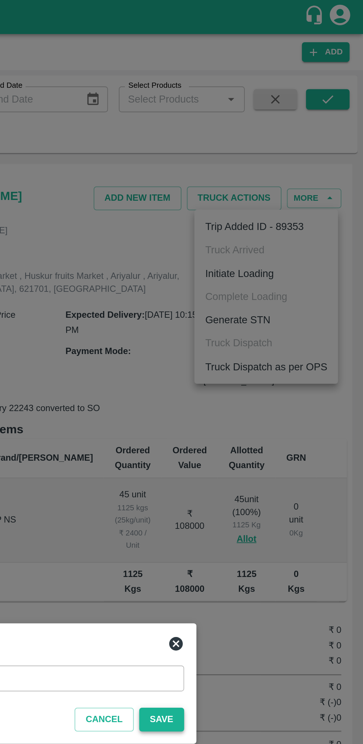
click at [261, 389] on button "Save" at bounding box center [253, 391] width 24 height 13
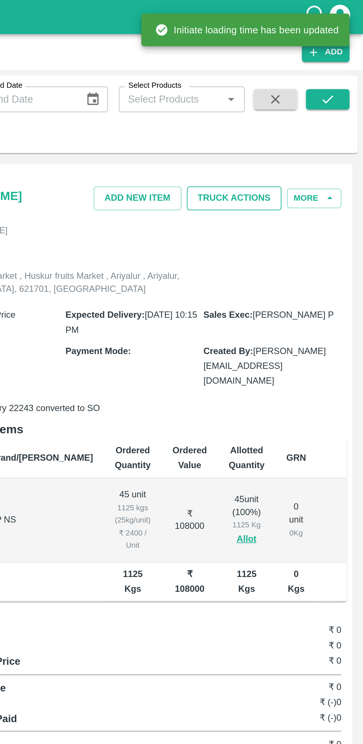
click at [299, 105] on button "Truck Actions" at bounding box center [293, 108] width 52 height 13
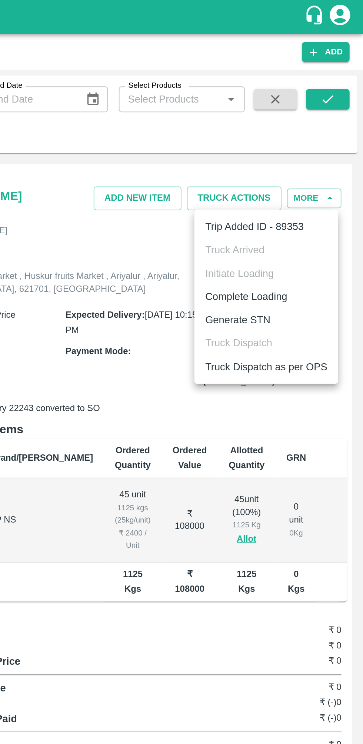
click at [322, 167] on li "Complete Loading" at bounding box center [310, 161] width 78 height 13
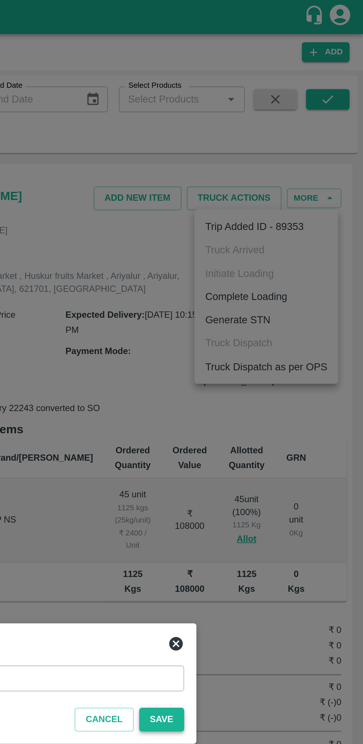
click at [257, 394] on button "Save" at bounding box center [253, 391] width 24 height 13
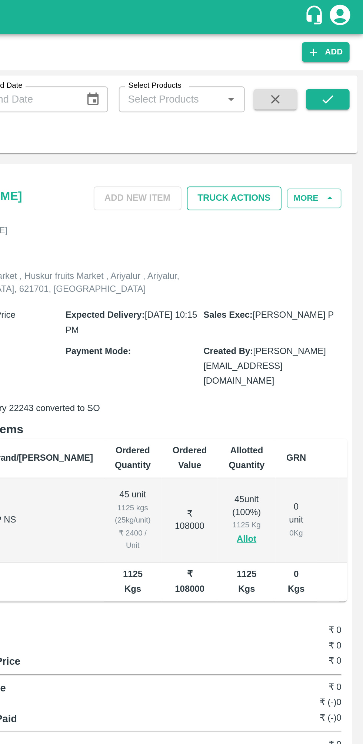
click at [302, 109] on button "Truck Actions" at bounding box center [293, 108] width 52 height 13
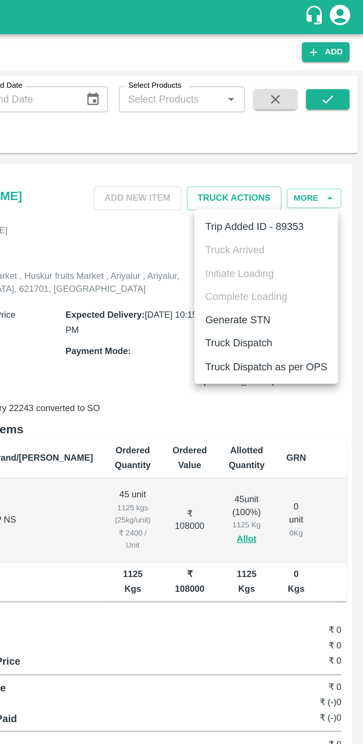
click at [313, 185] on li "Truck Dispatch" at bounding box center [310, 186] width 78 height 13
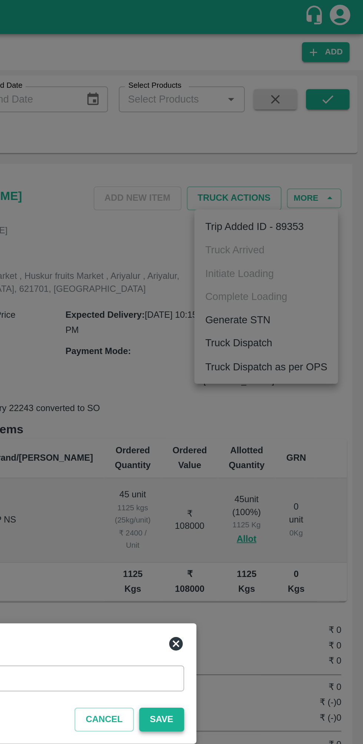
click at [252, 391] on button "Save" at bounding box center [253, 391] width 24 height 13
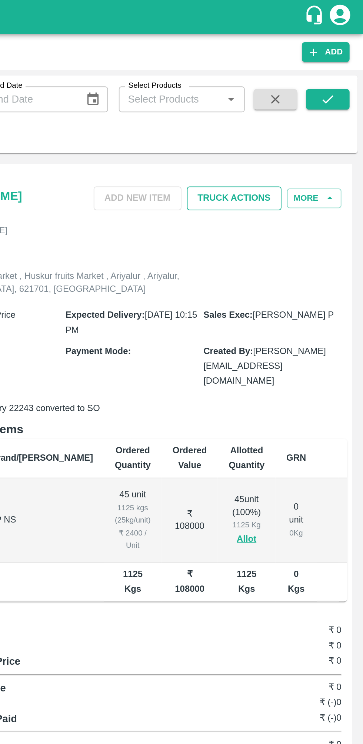
click at [314, 105] on button "Truck Actions" at bounding box center [293, 108] width 52 height 13
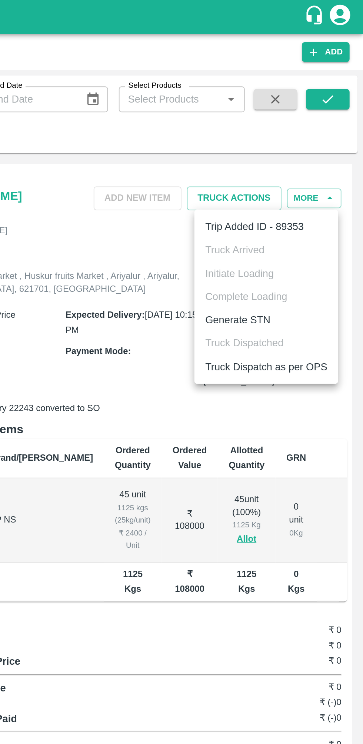
click at [316, 199] on li "Truck Dispatch as per OPS" at bounding box center [310, 199] width 78 height 13
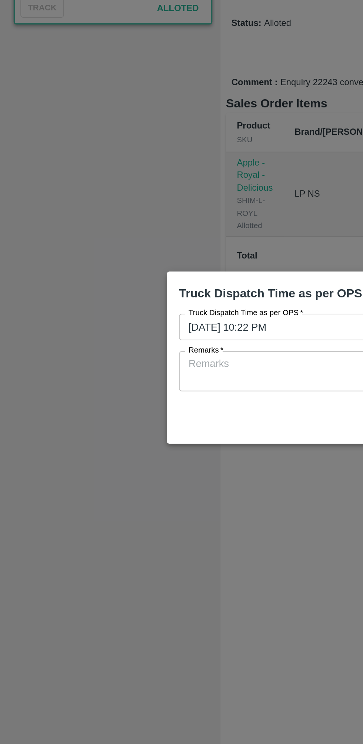
click at [148, 378] on textarea "Remarks   *" at bounding box center [182, 380] width 158 height 16
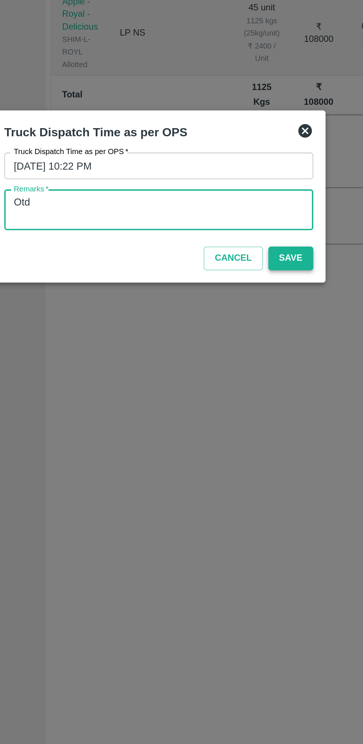
type textarea "Otd"
click at [259, 406] on button "Save" at bounding box center [253, 405] width 24 height 13
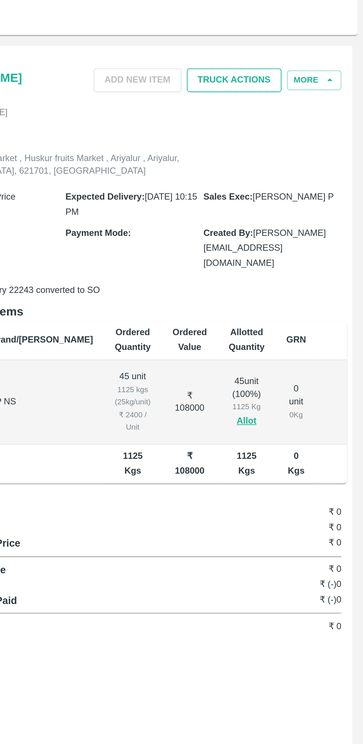
click at [295, 112] on button "Truck Actions" at bounding box center [293, 108] width 52 height 13
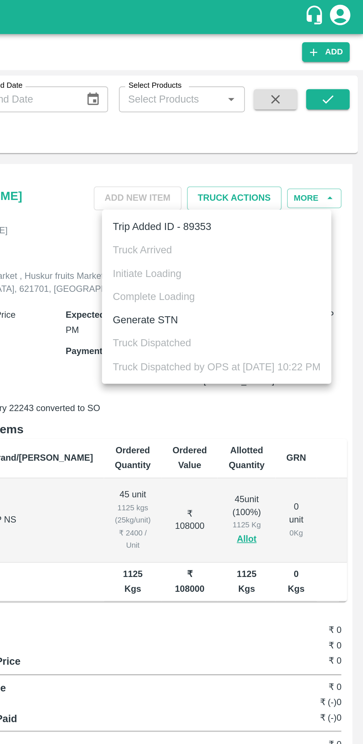
click at [309, 52] on div at bounding box center [181, 372] width 363 height 744
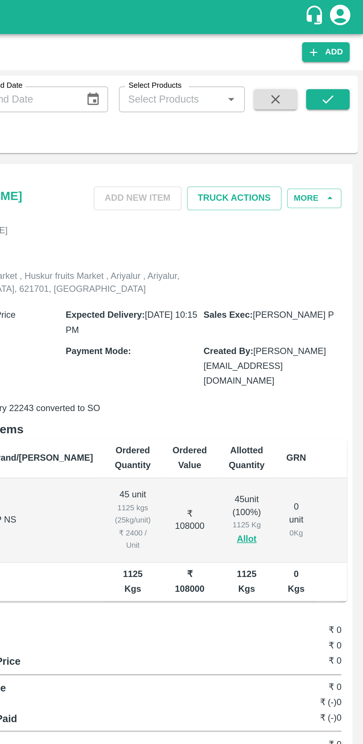
click at [316, 52] on icon "button" at bounding box center [315, 54] width 8 height 8
